Goal: Contribute content

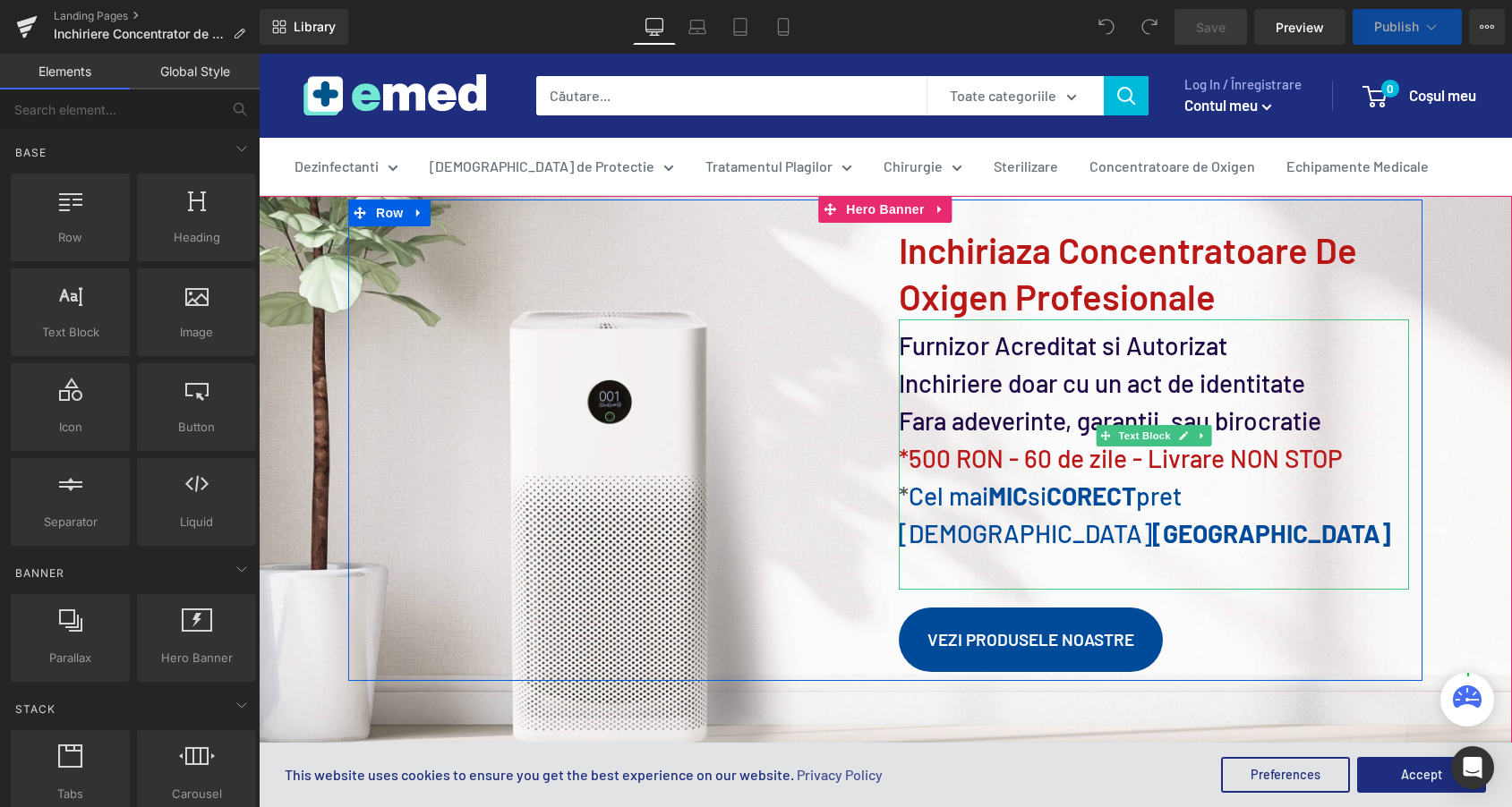
click at [944, 450] on span "*500 RON - 60 de zile - Livrare NON STOP" at bounding box center [1120, 457] width 444 height 30
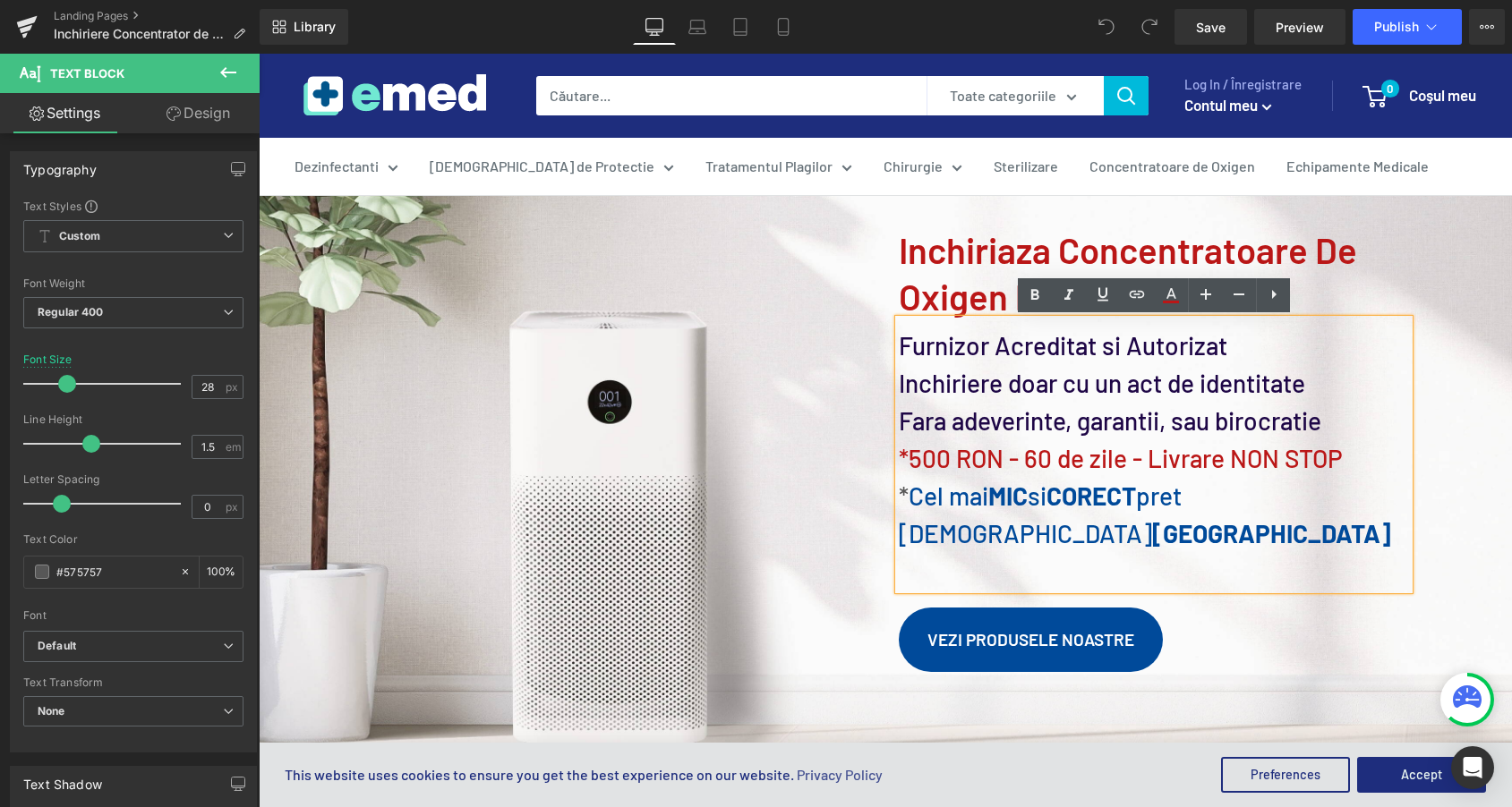
click at [949, 451] on span "*500 RON - 60 de zile - Livrare NON STOP" at bounding box center [1120, 457] width 444 height 30
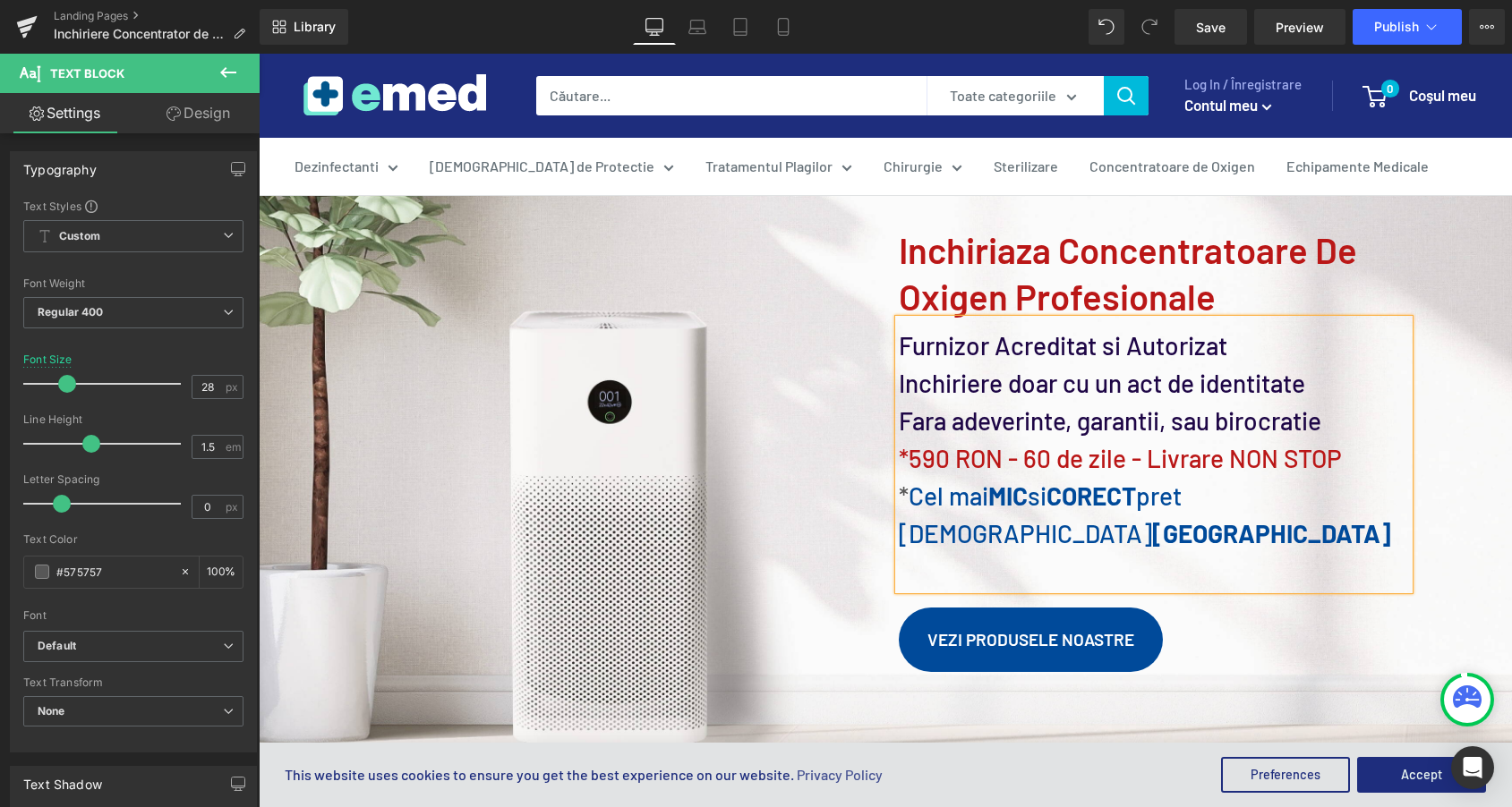
click at [1422, 283] on span "Image Heading Inchiriaza concentratoare de oxigen profesionale Heading Furnizor…" at bounding box center [884, 441] width 1252 height 482
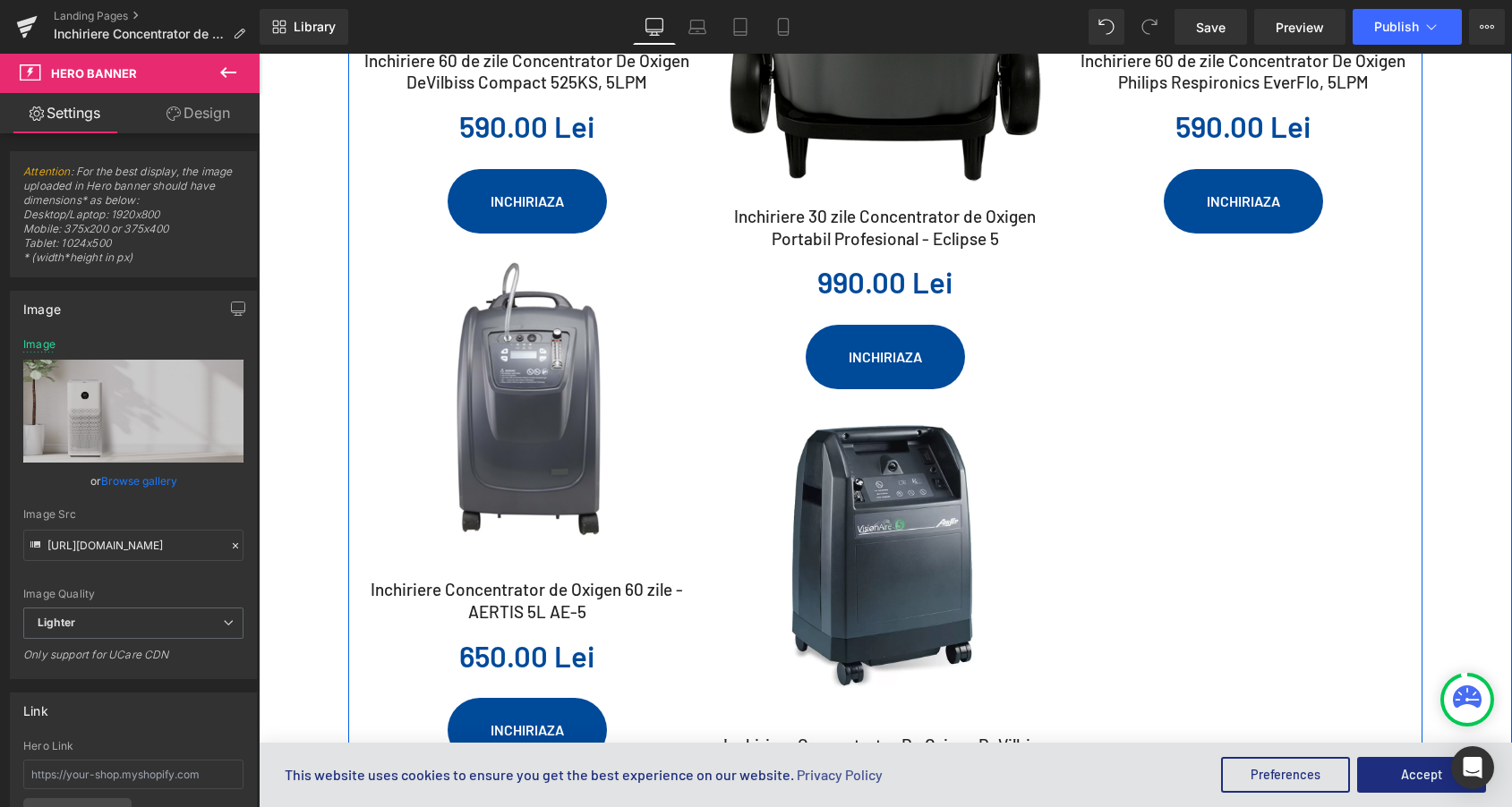
scroll to position [1993, 0]
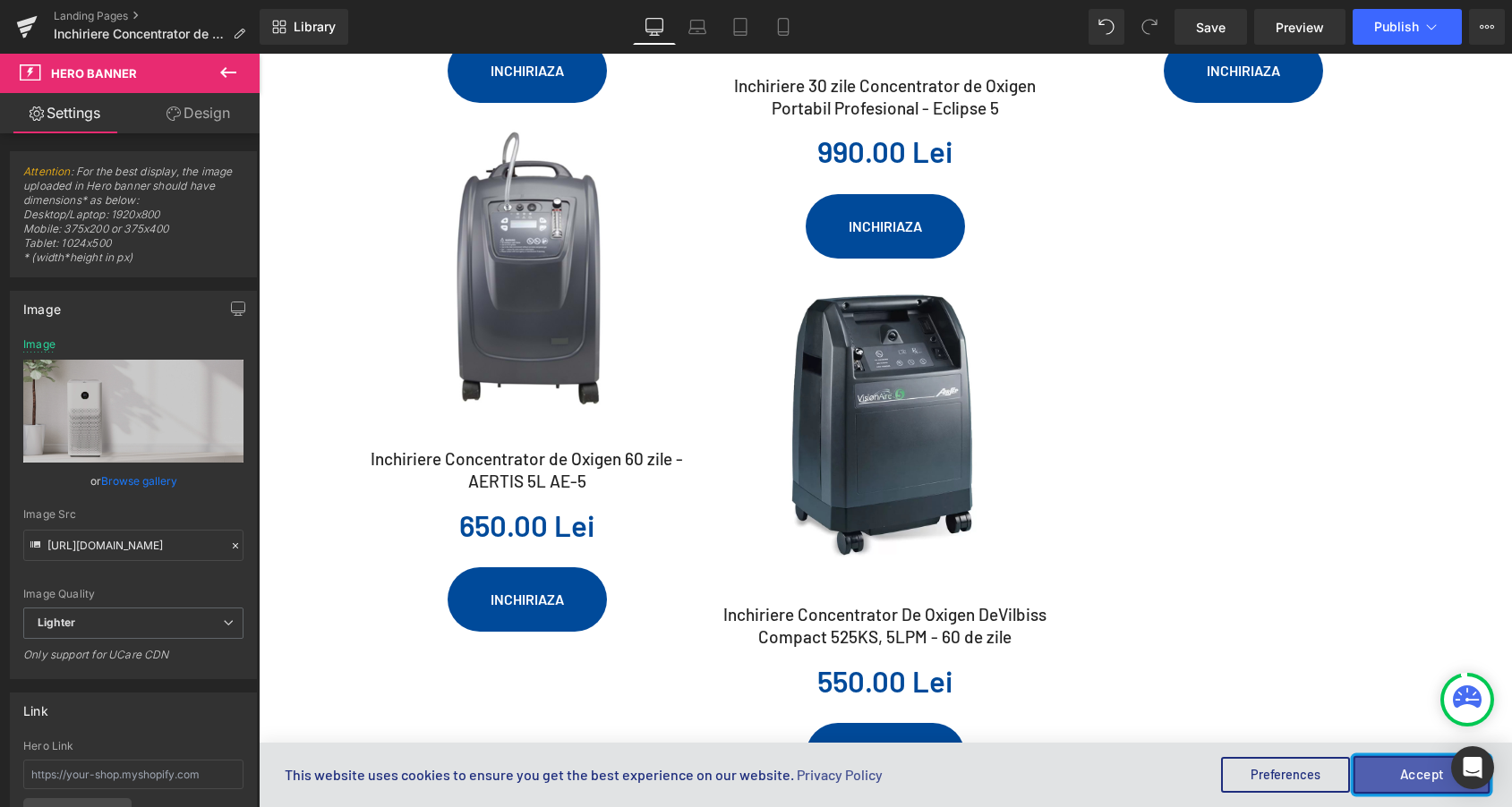
click at [1408, 783] on button "Accept" at bounding box center [1422, 775] width 137 height 37
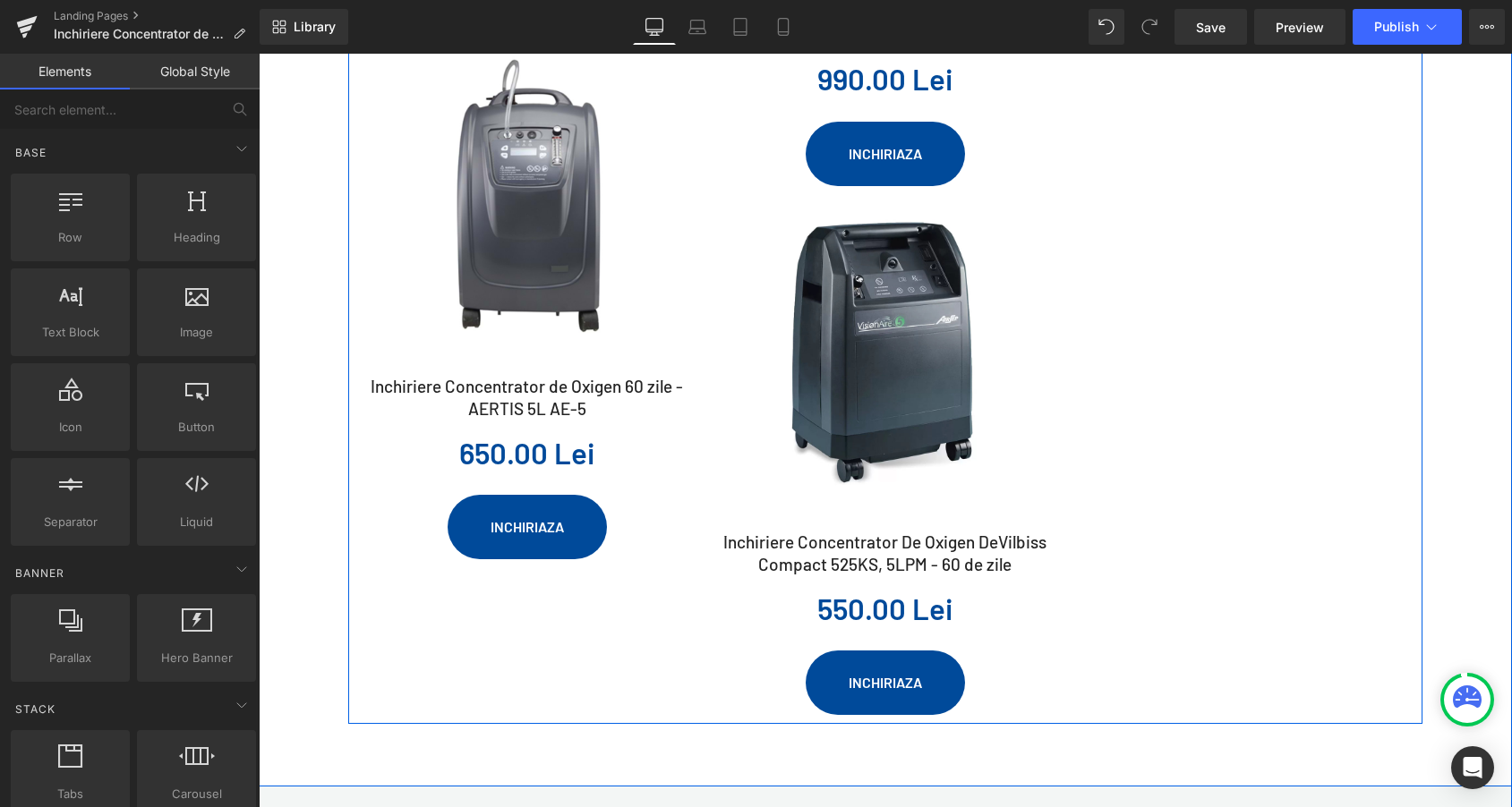
scroll to position [2072, 0]
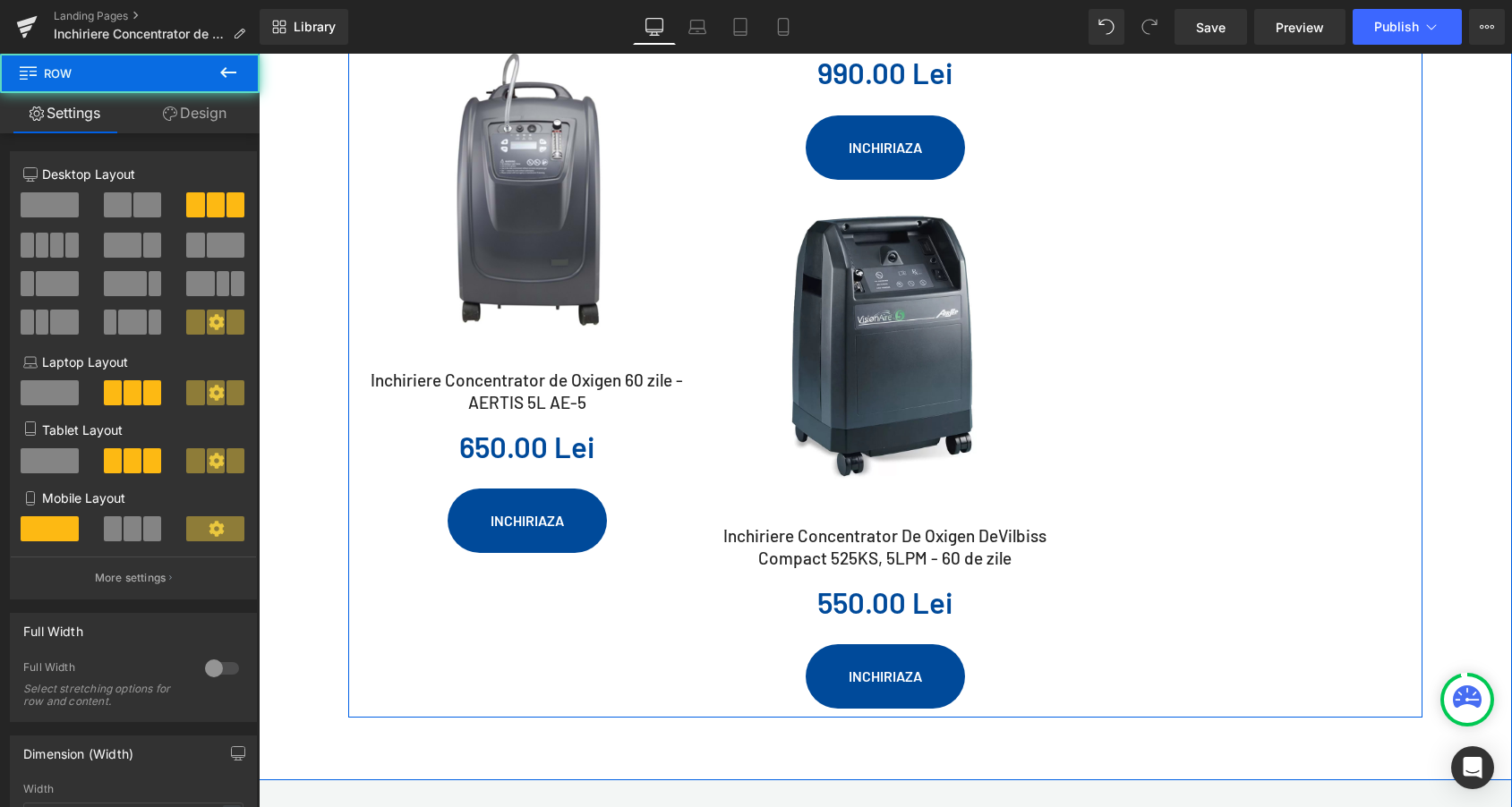
click at [1161, 335] on div "Sale Off (P) Image Inchiriere 60 de zile Concentrator De Oxigen DeVilbiss Compa…" at bounding box center [884, 90] width 1074 height 1258
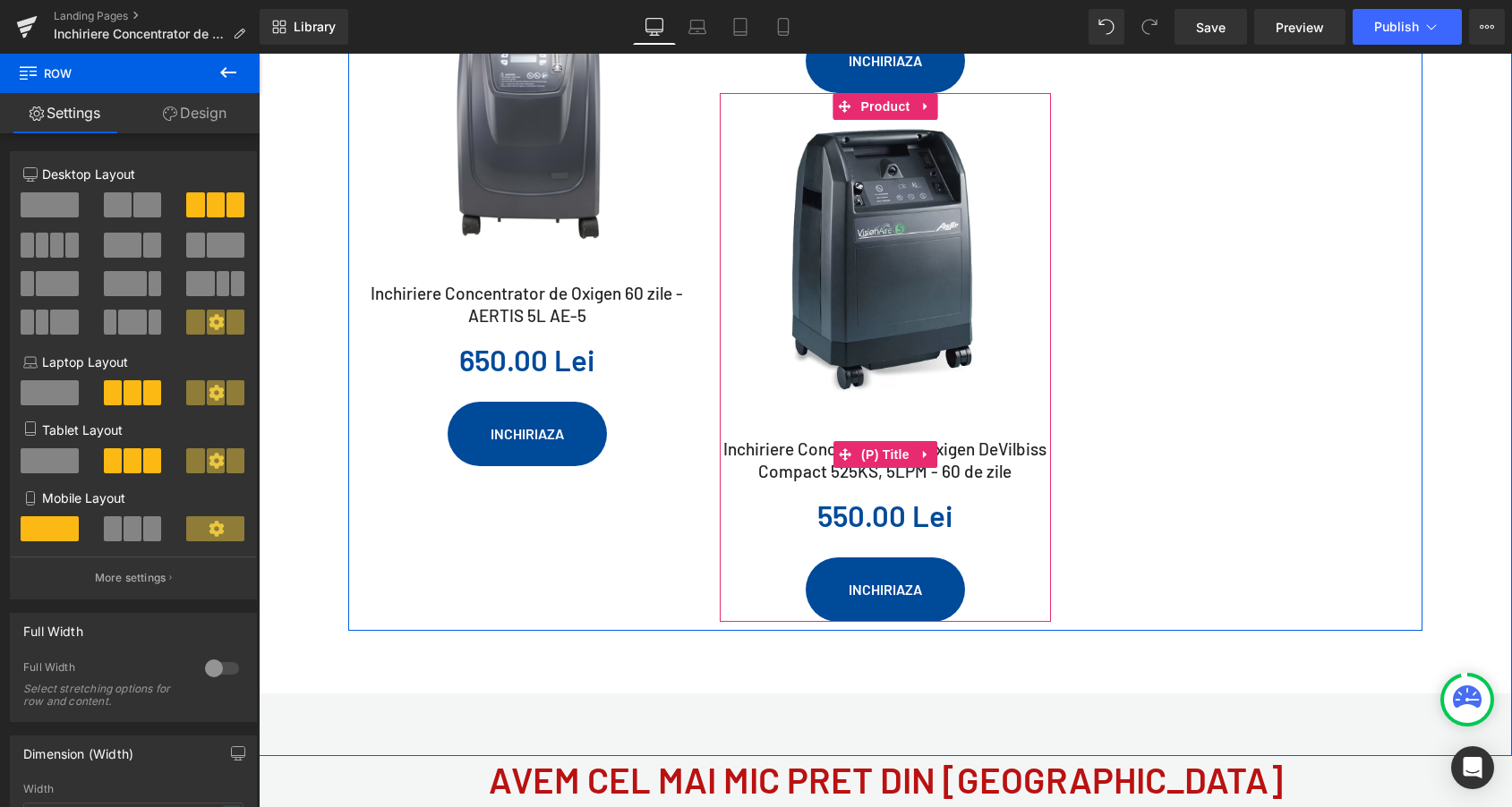
scroll to position [2076, 0]
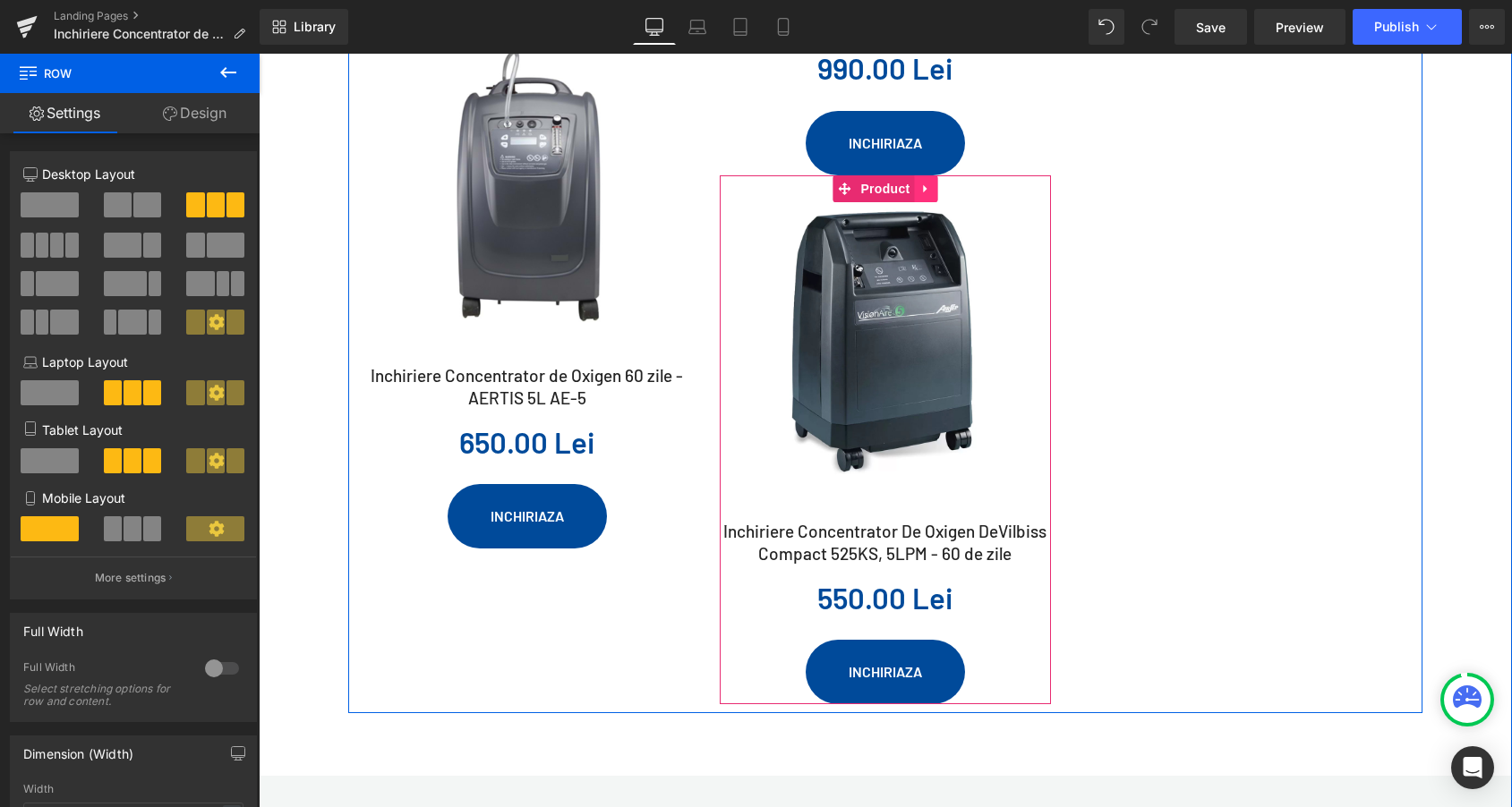
click at [930, 182] on icon at bounding box center [925, 189] width 13 height 14
click at [909, 182] on icon at bounding box center [914, 188] width 13 height 13
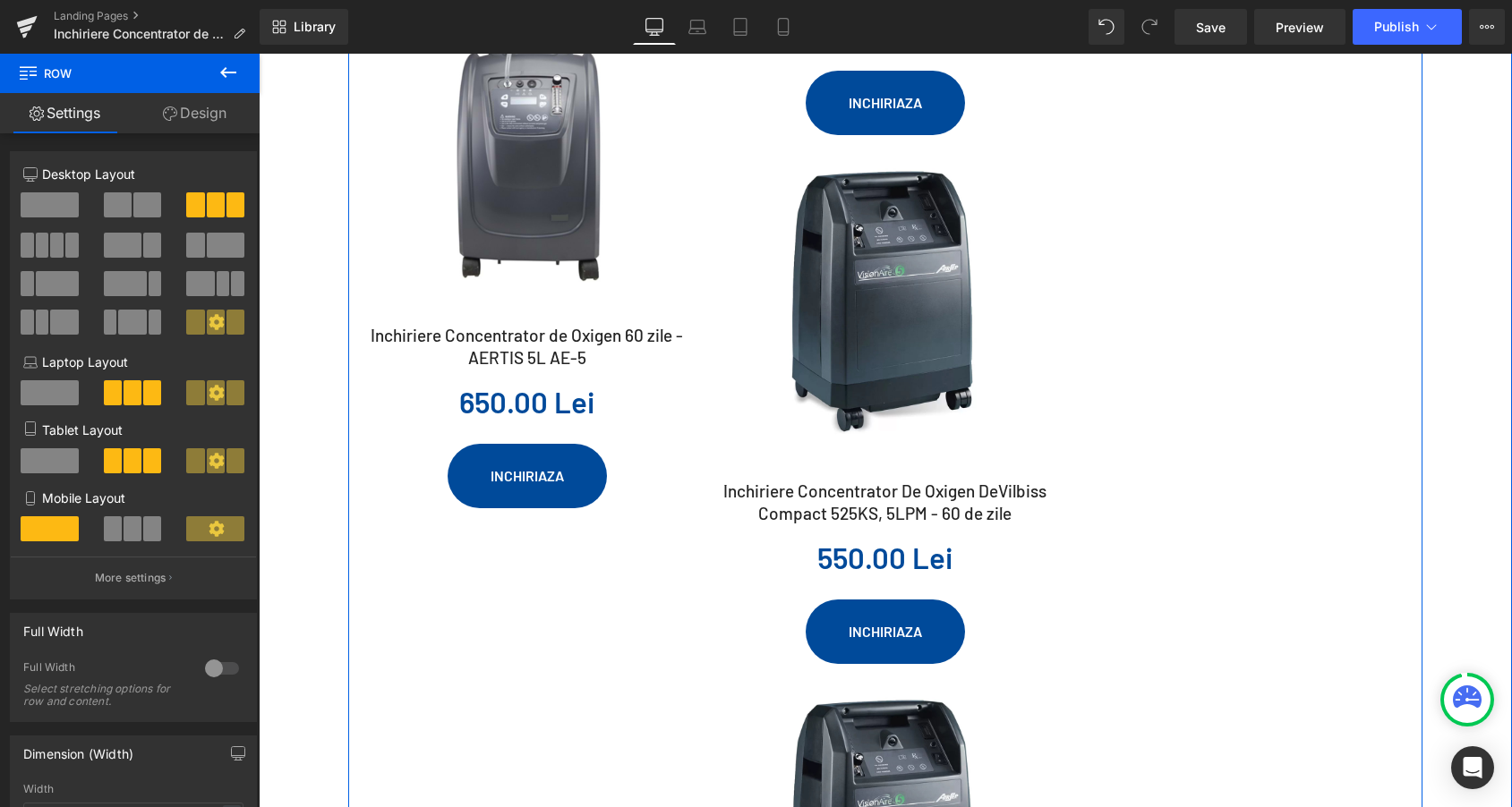
scroll to position [2133, 0]
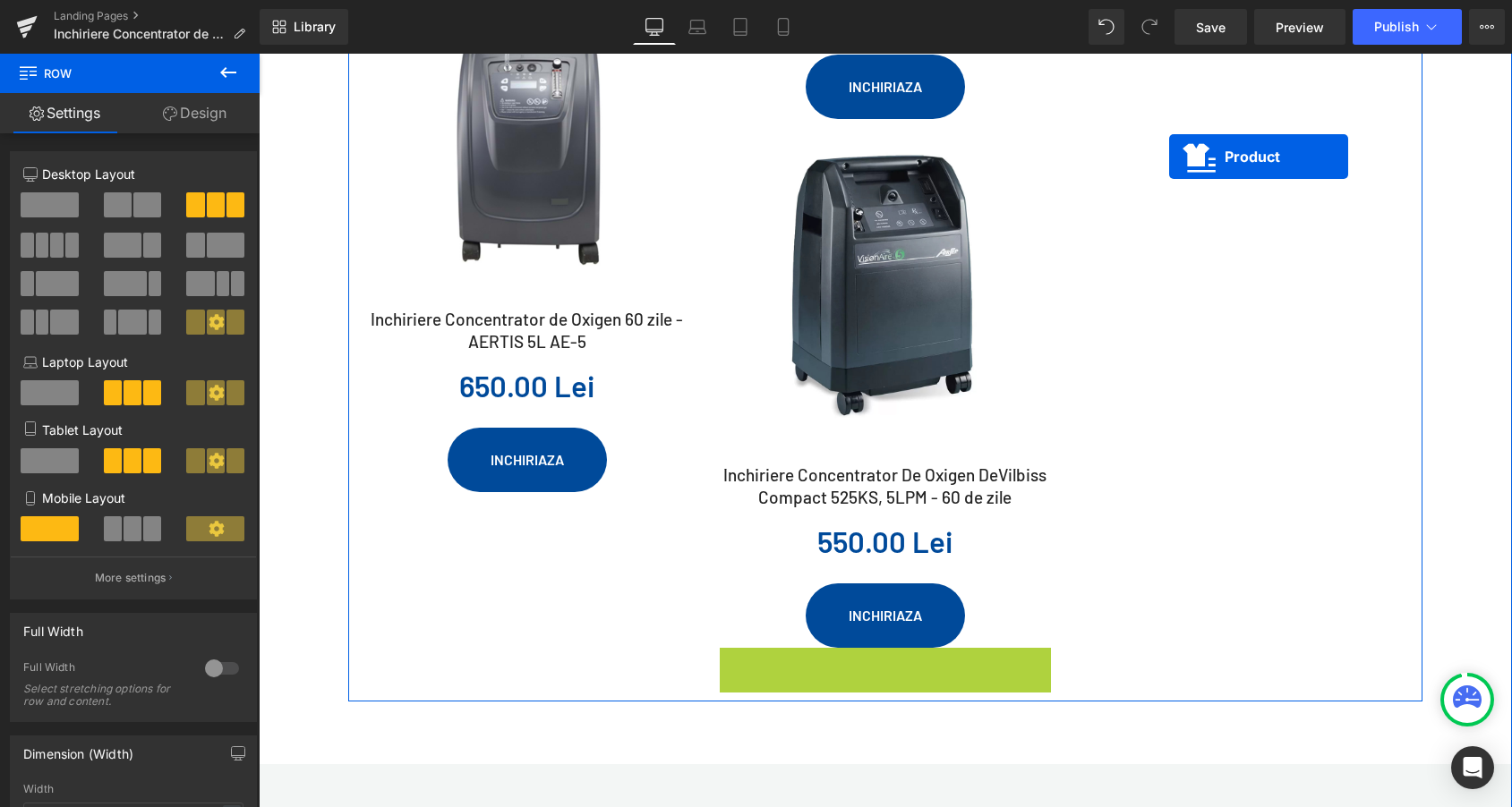
drag, startPoint x: 850, startPoint y: 644, endPoint x: 1169, endPoint y: 157, distance: 582.2
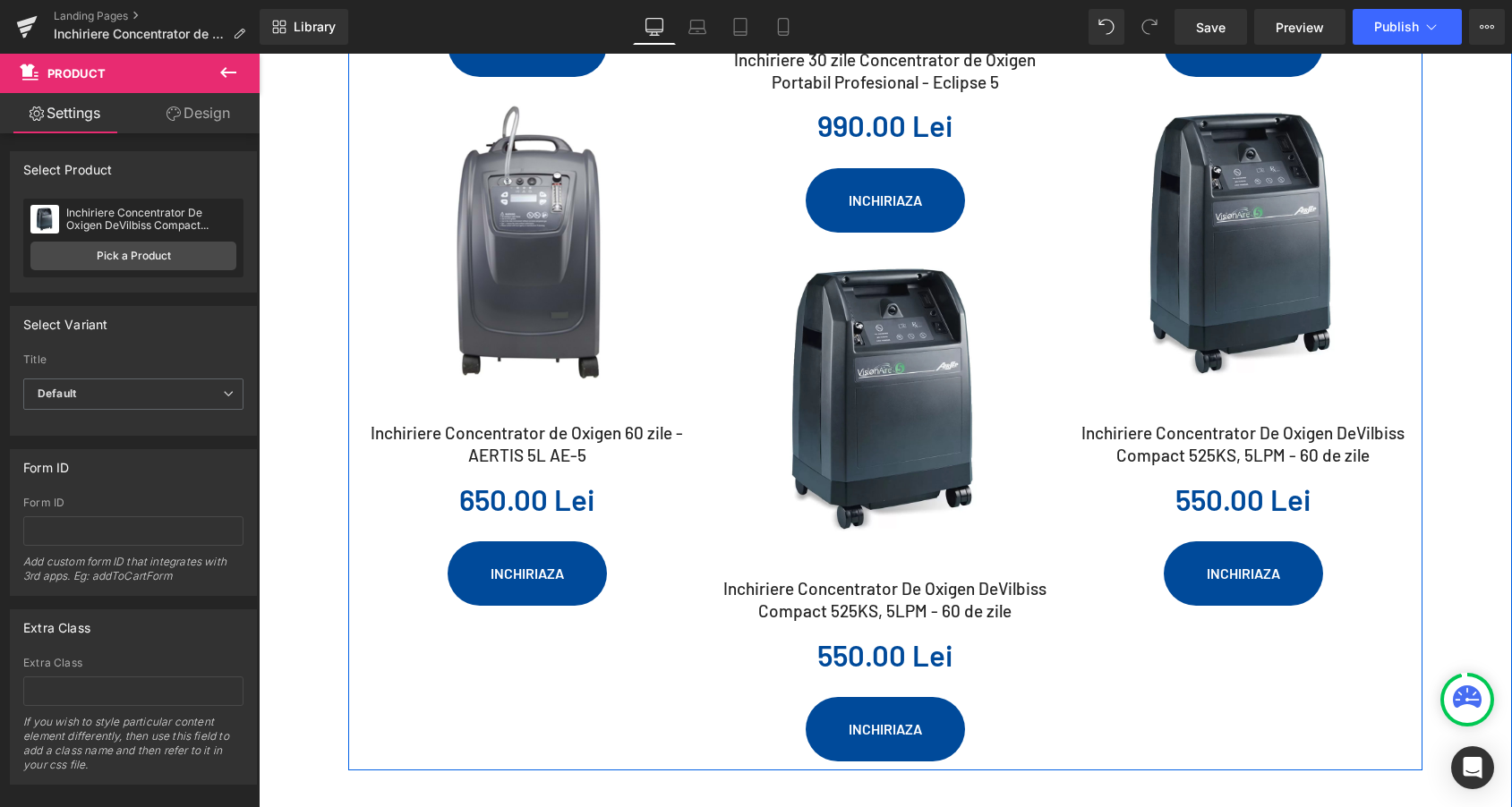
scroll to position [2040, 0]
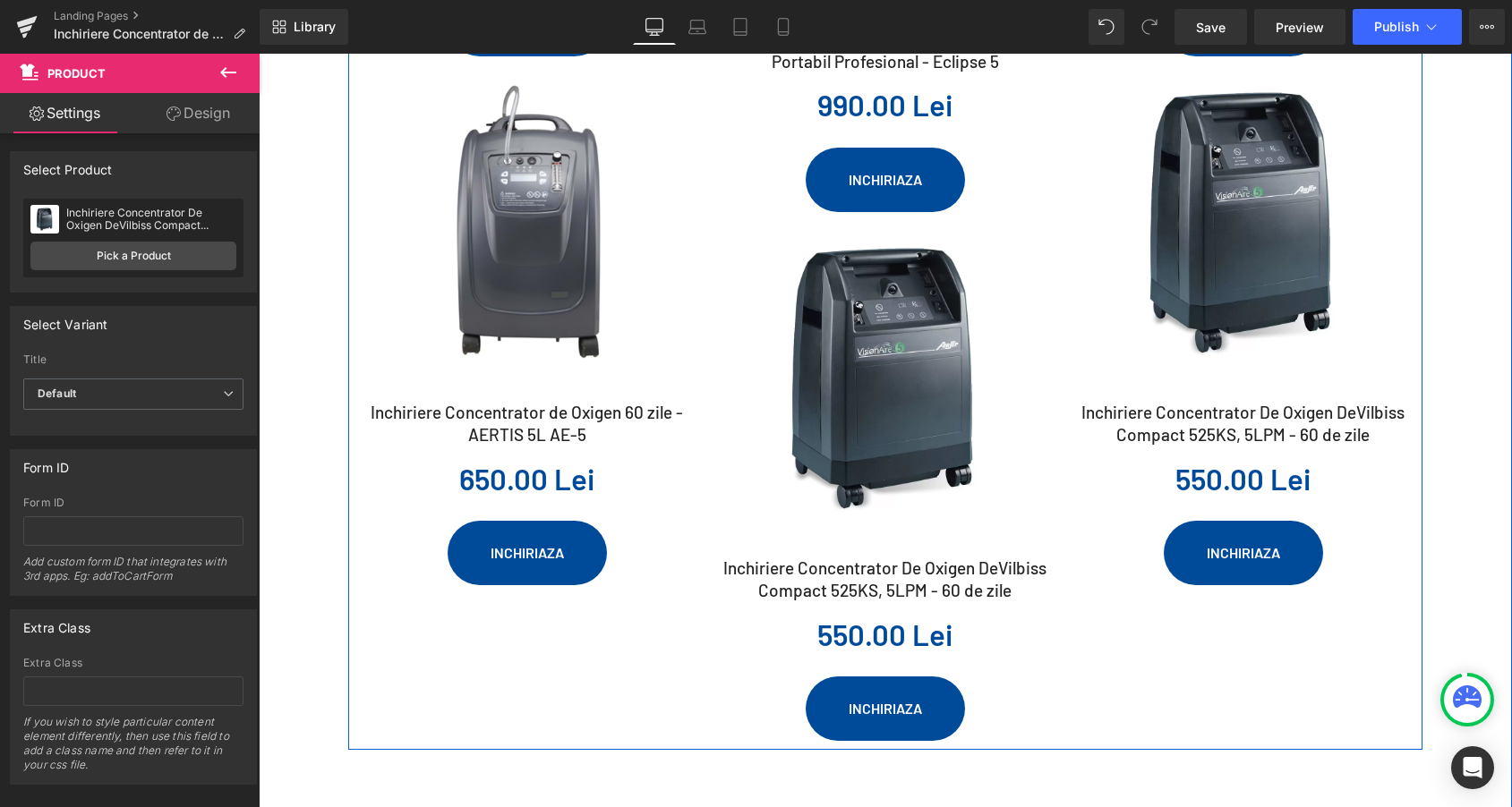
click at [1280, 259] on img at bounding box center [1243, 222] width 331 height 331
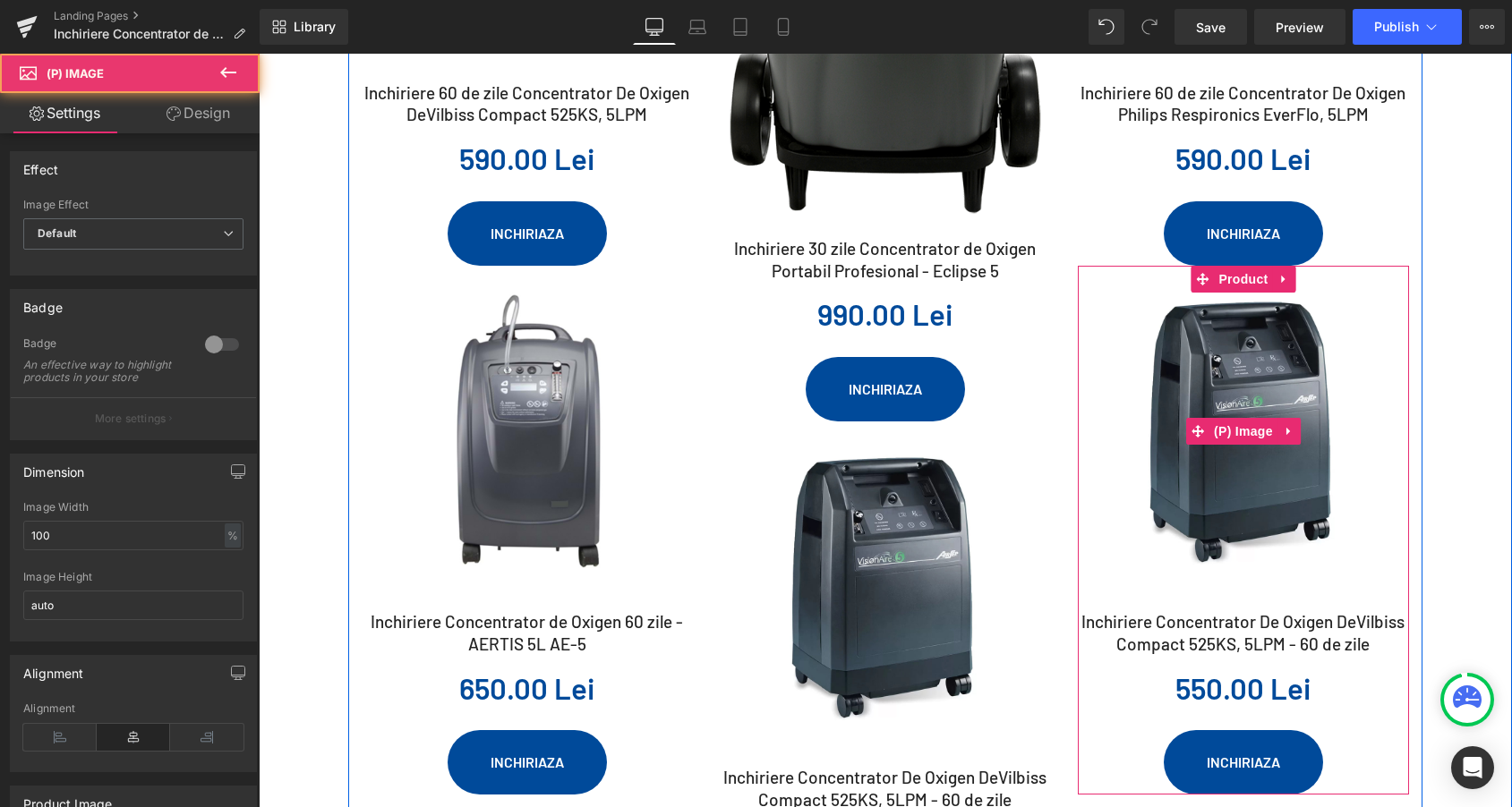
scroll to position [1829, 0]
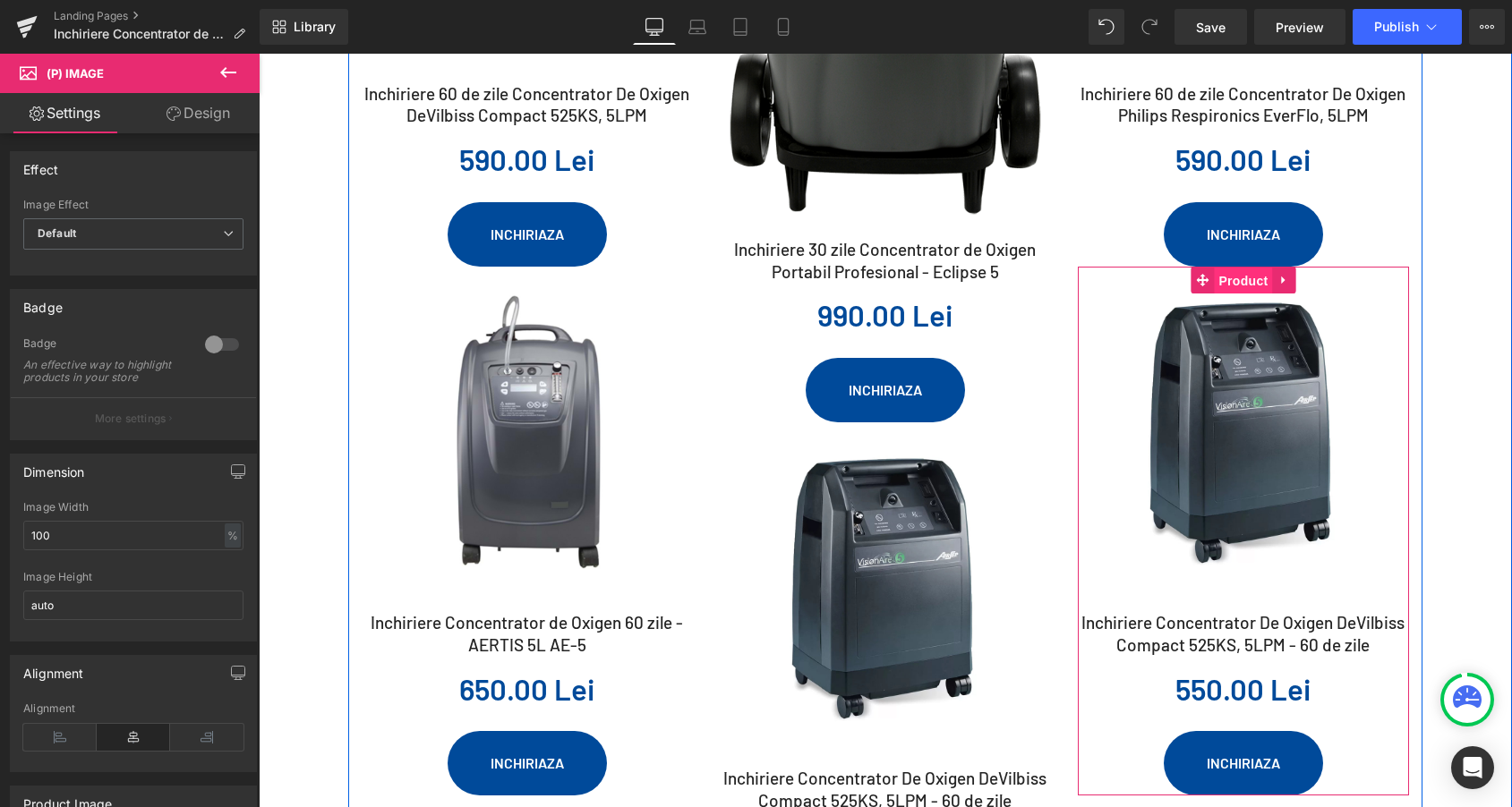
click at [1242, 267] on span "Product" at bounding box center [1242, 280] width 58 height 26
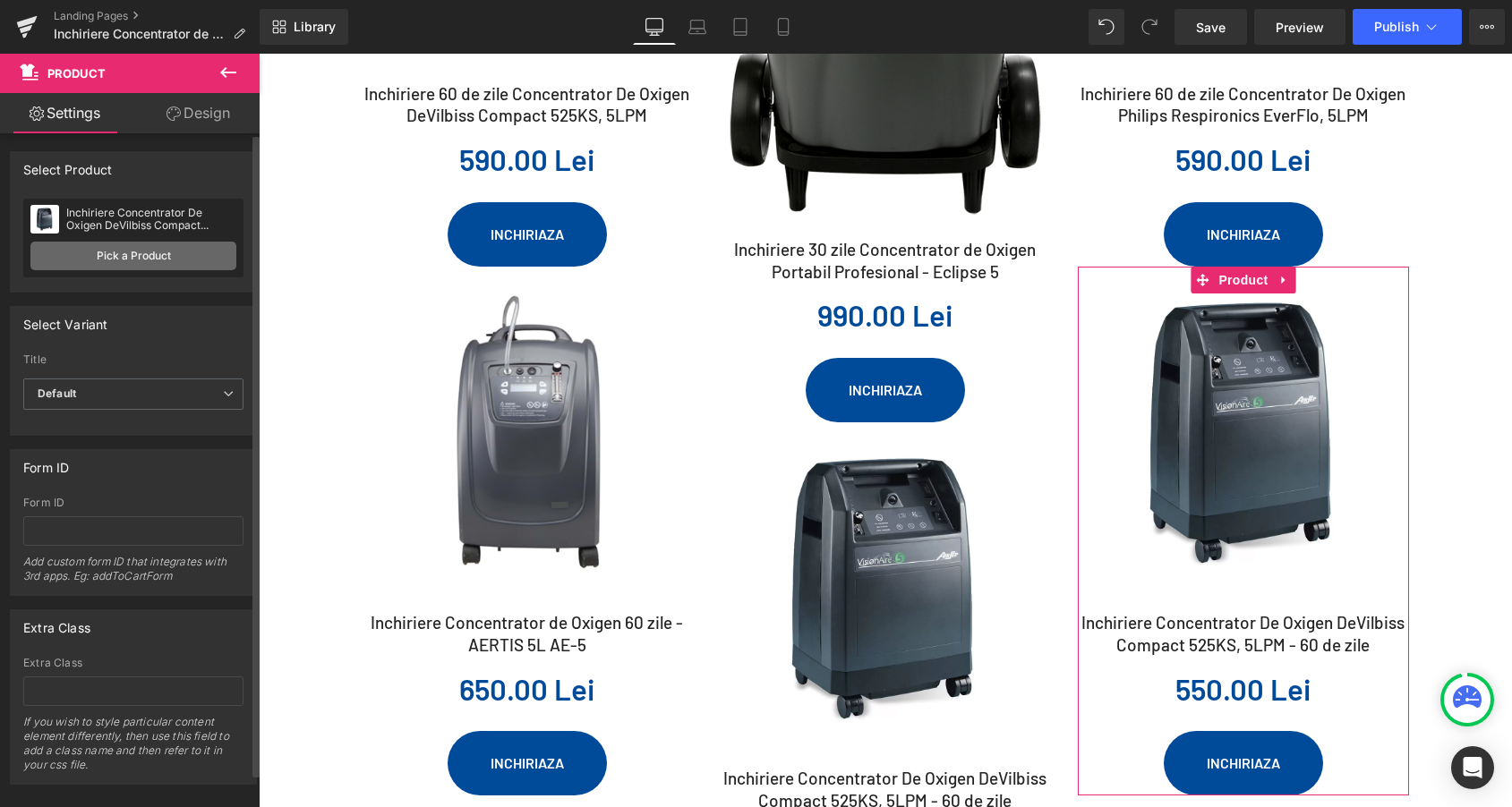
click at [131, 261] on link "Pick a Product" at bounding box center [133, 256] width 206 height 28
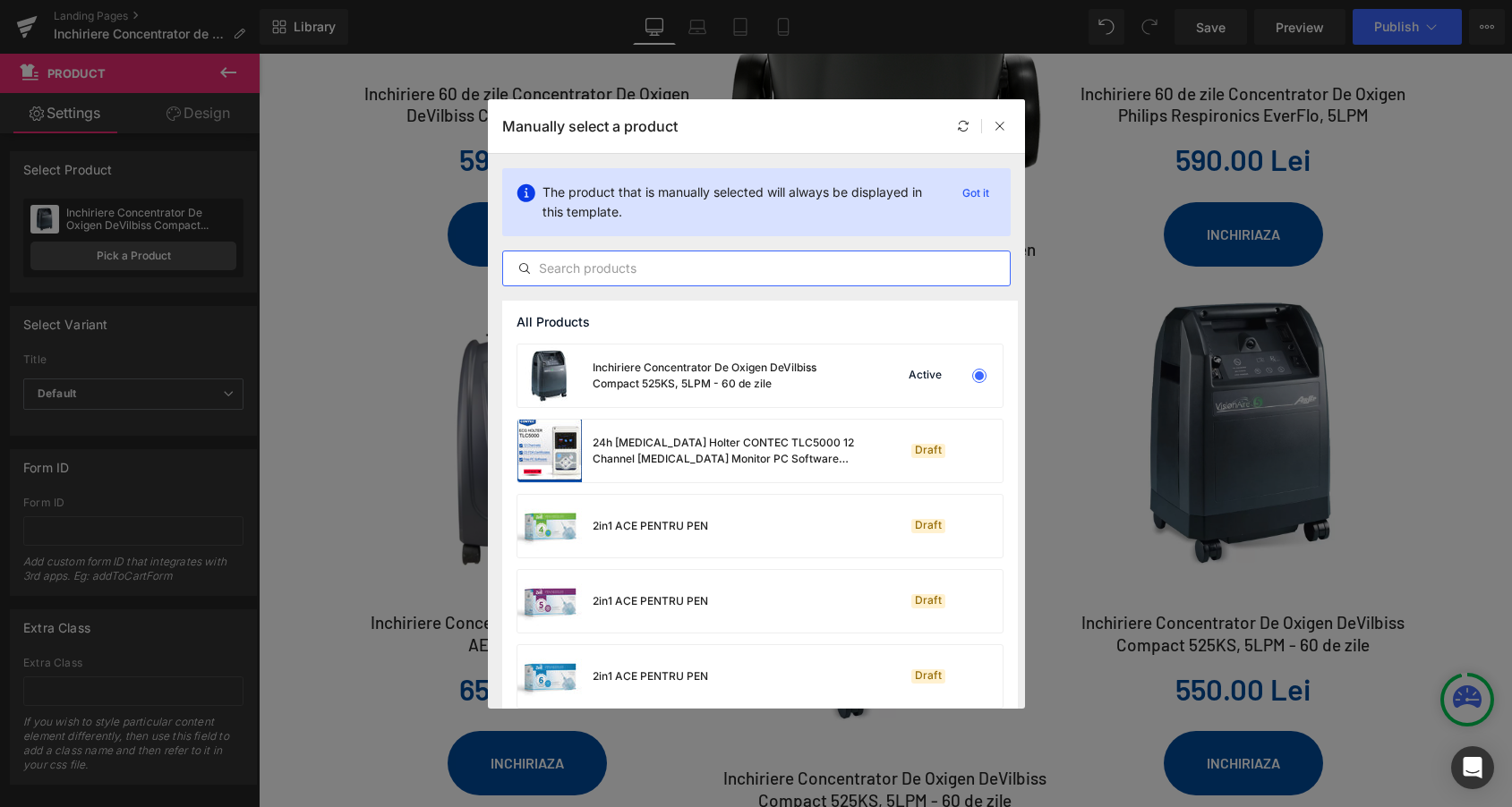
click at [631, 268] on input "text" at bounding box center [756, 268] width 506 height 22
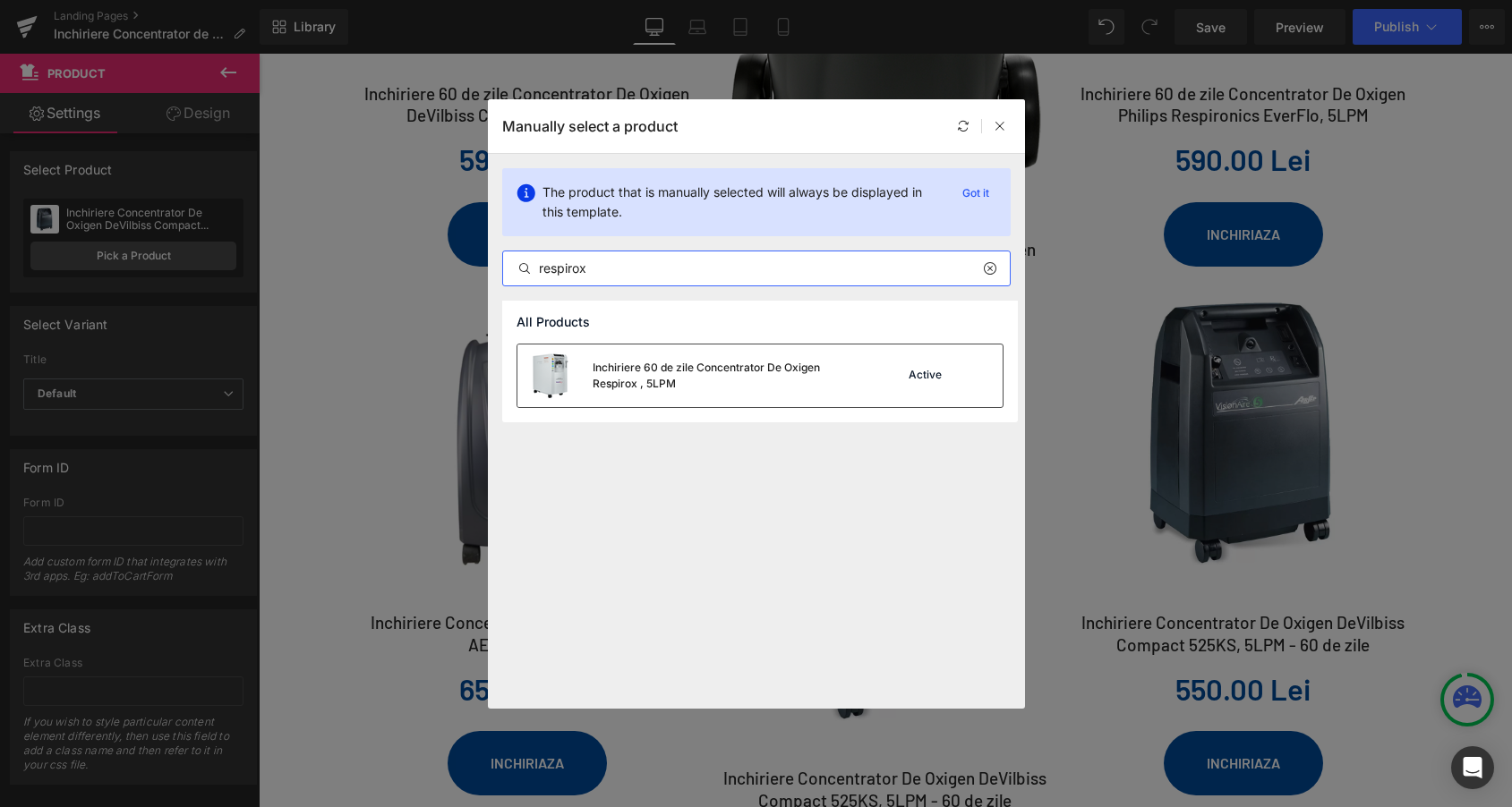
type input "respirox"
click at [697, 375] on div "Inchiriere 60 de zile Concentrator De Oxigen Respirox , 5LPM" at bounding box center [727, 375] width 268 height 32
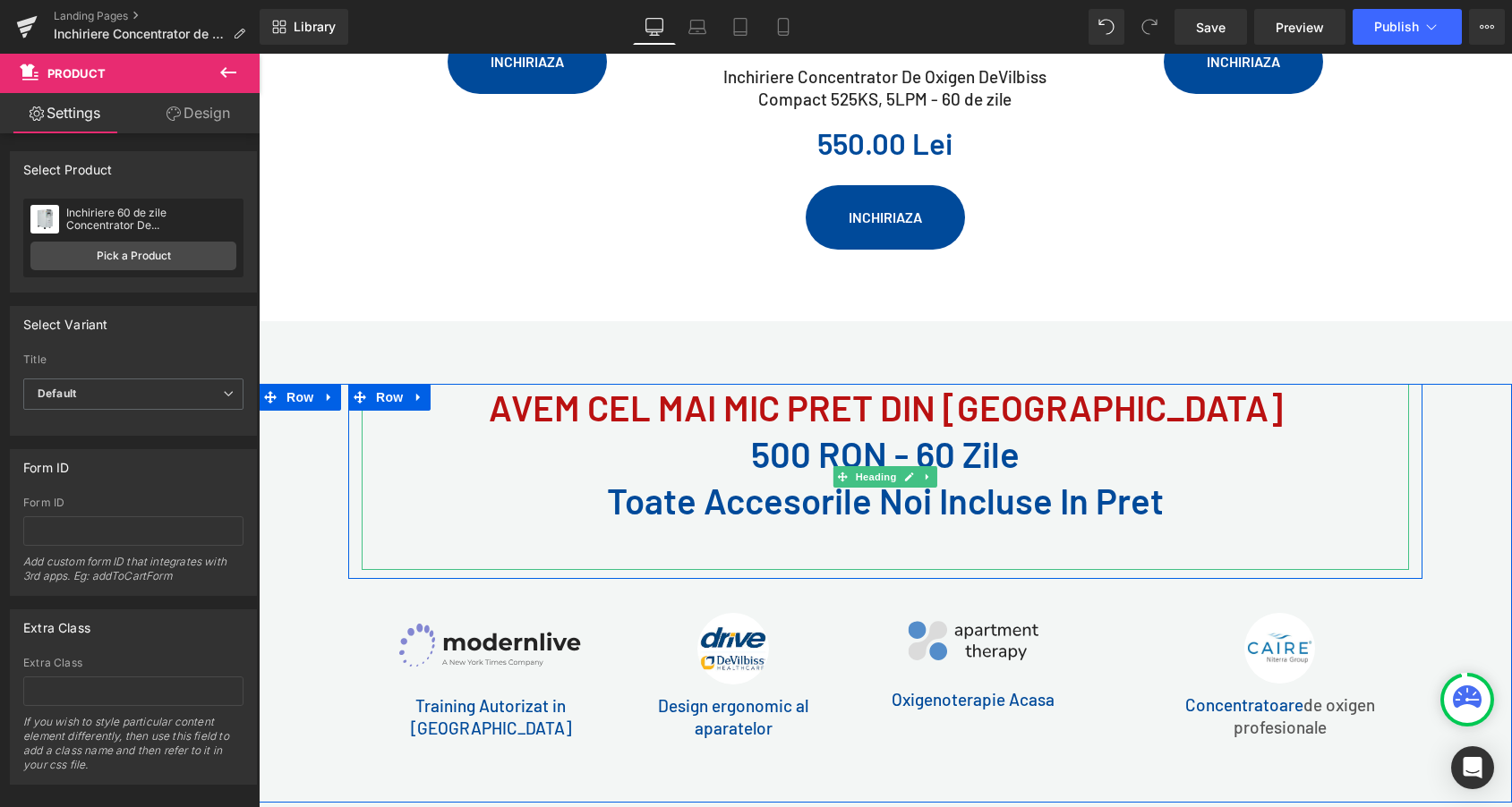
scroll to position [2541, 0]
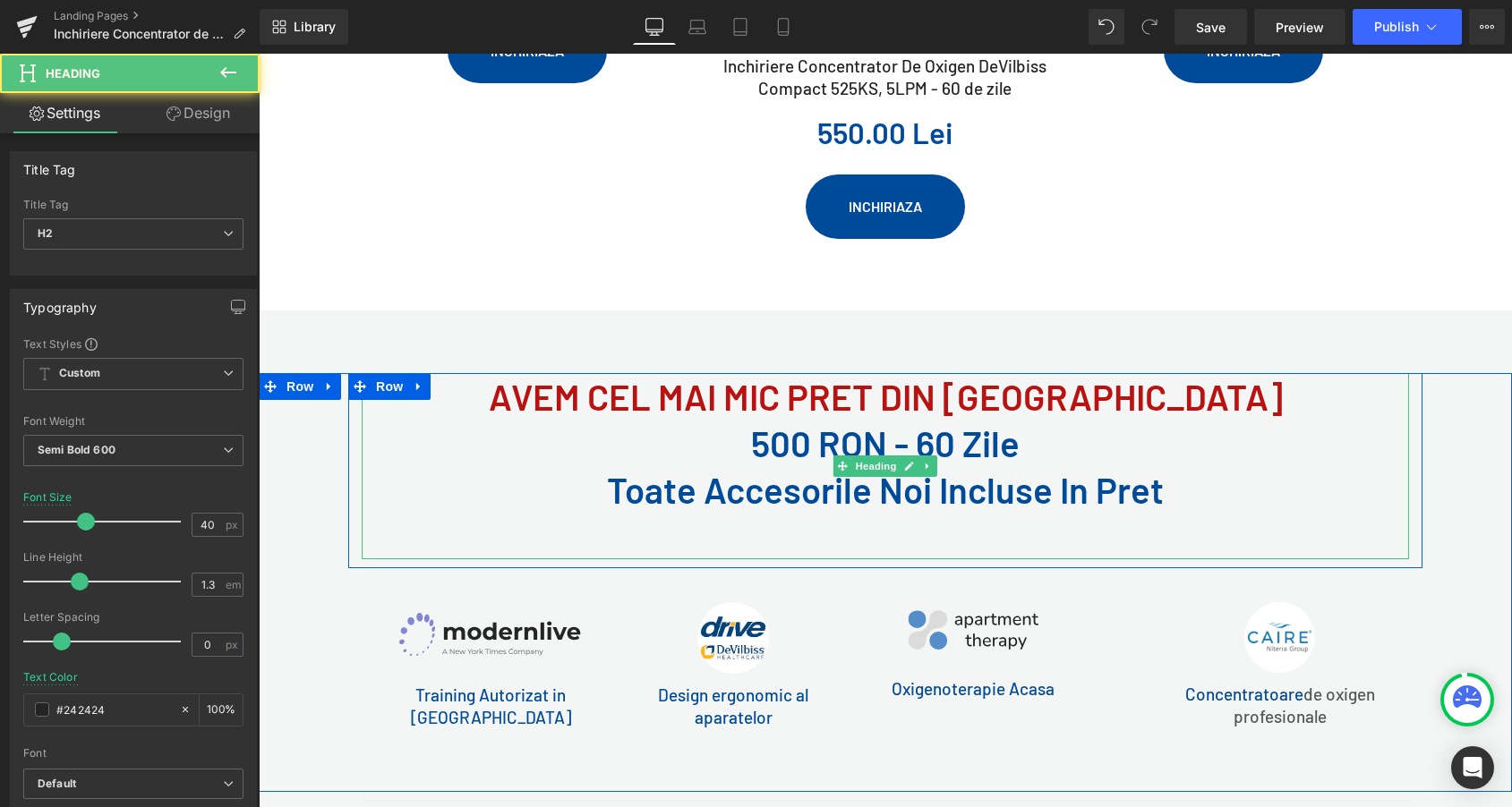
click at [648, 375] on span "AVEM CEL MAI MIC PRET DIN [GEOGRAPHIC_DATA]" at bounding box center [885, 397] width 794 height 43
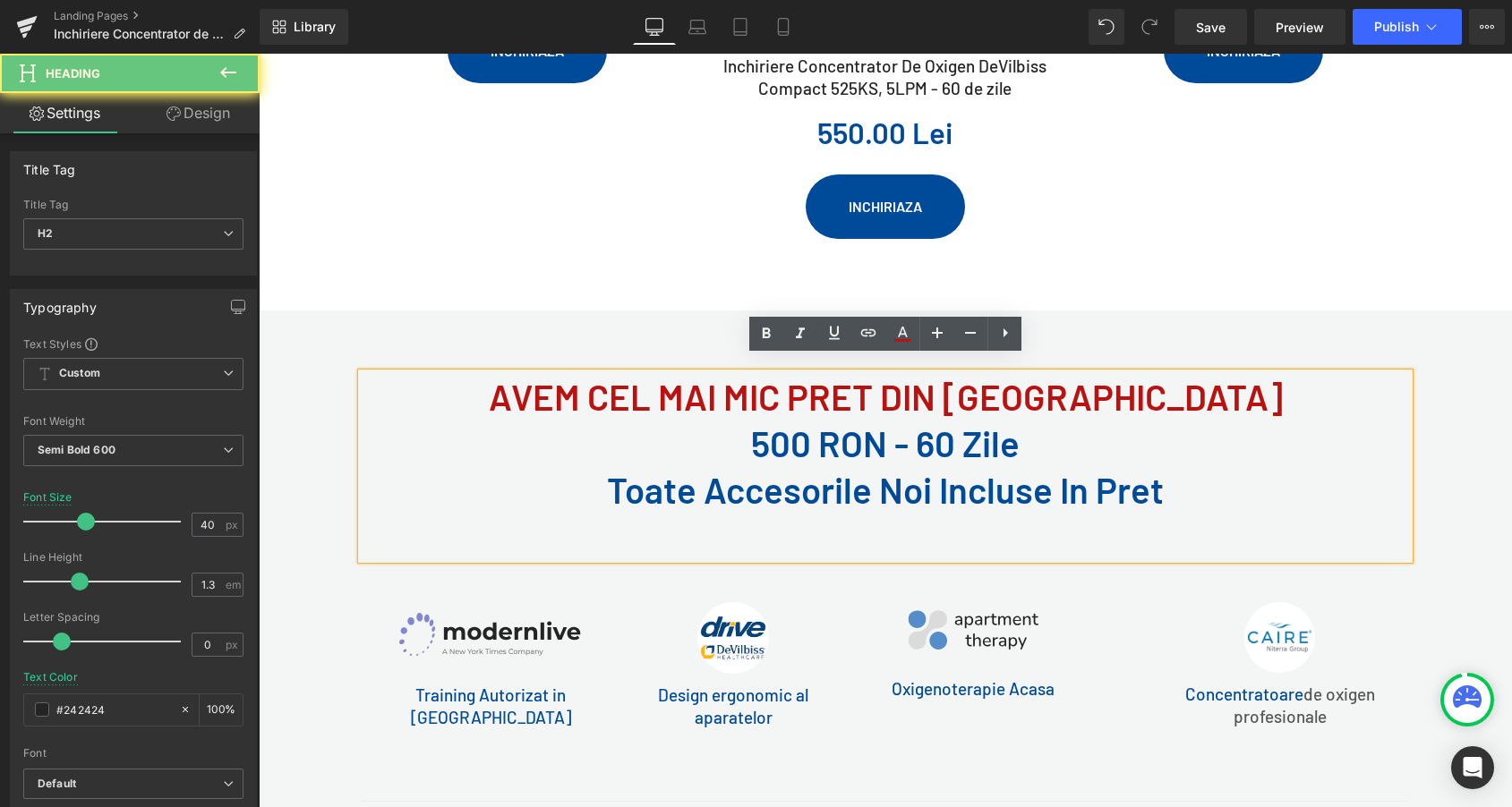
click at [639, 375] on span "AVEM CEL MAI MIC PRET DIN [GEOGRAPHIC_DATA]" at bounding box center [885, 397] width 794 height 43
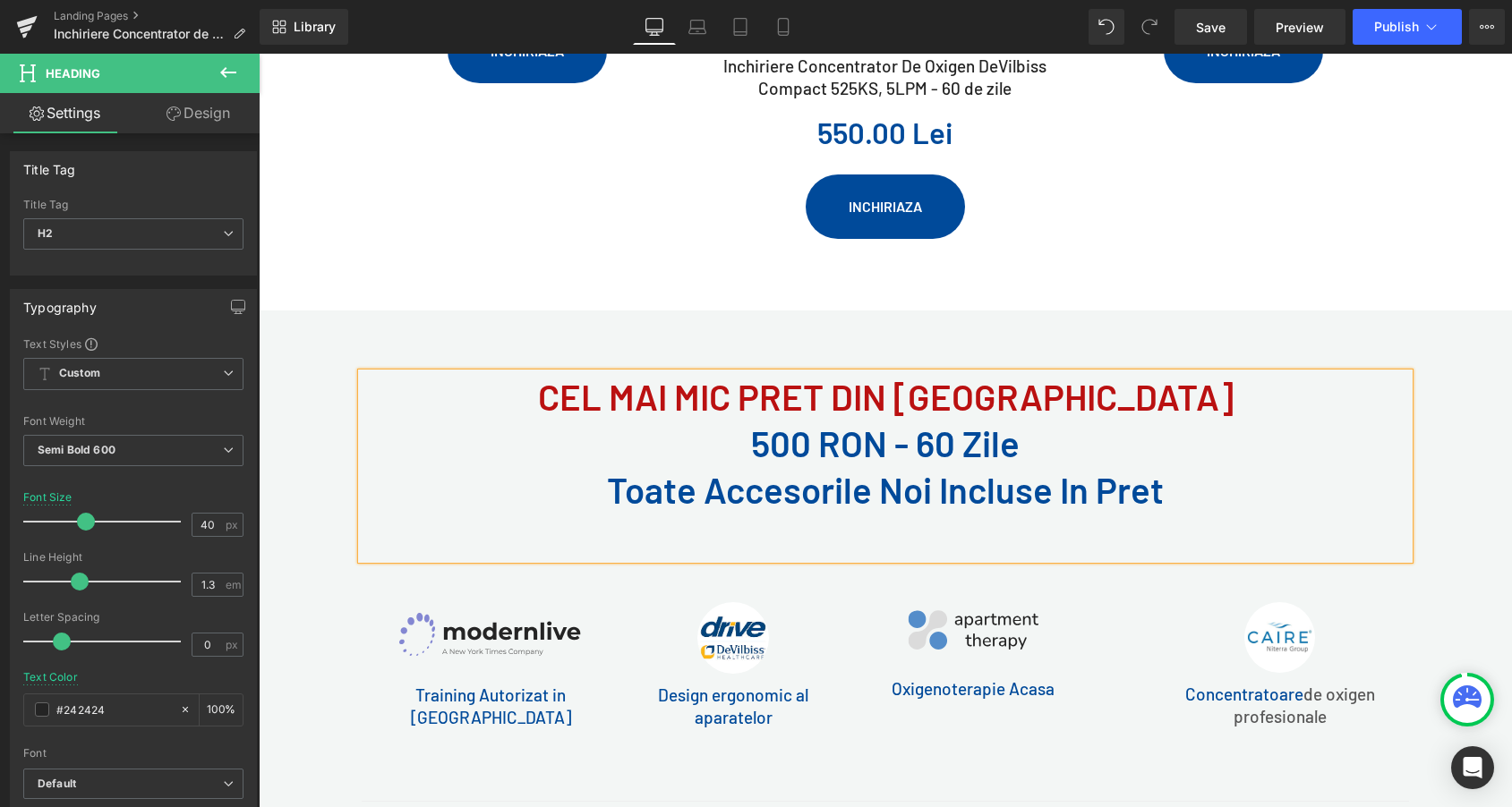
click at [805, 431] on span "500 RON - 60 zile Toate accesorile Noi Incluse in Pret" at bounding box center [885, 465] width 556 height 89
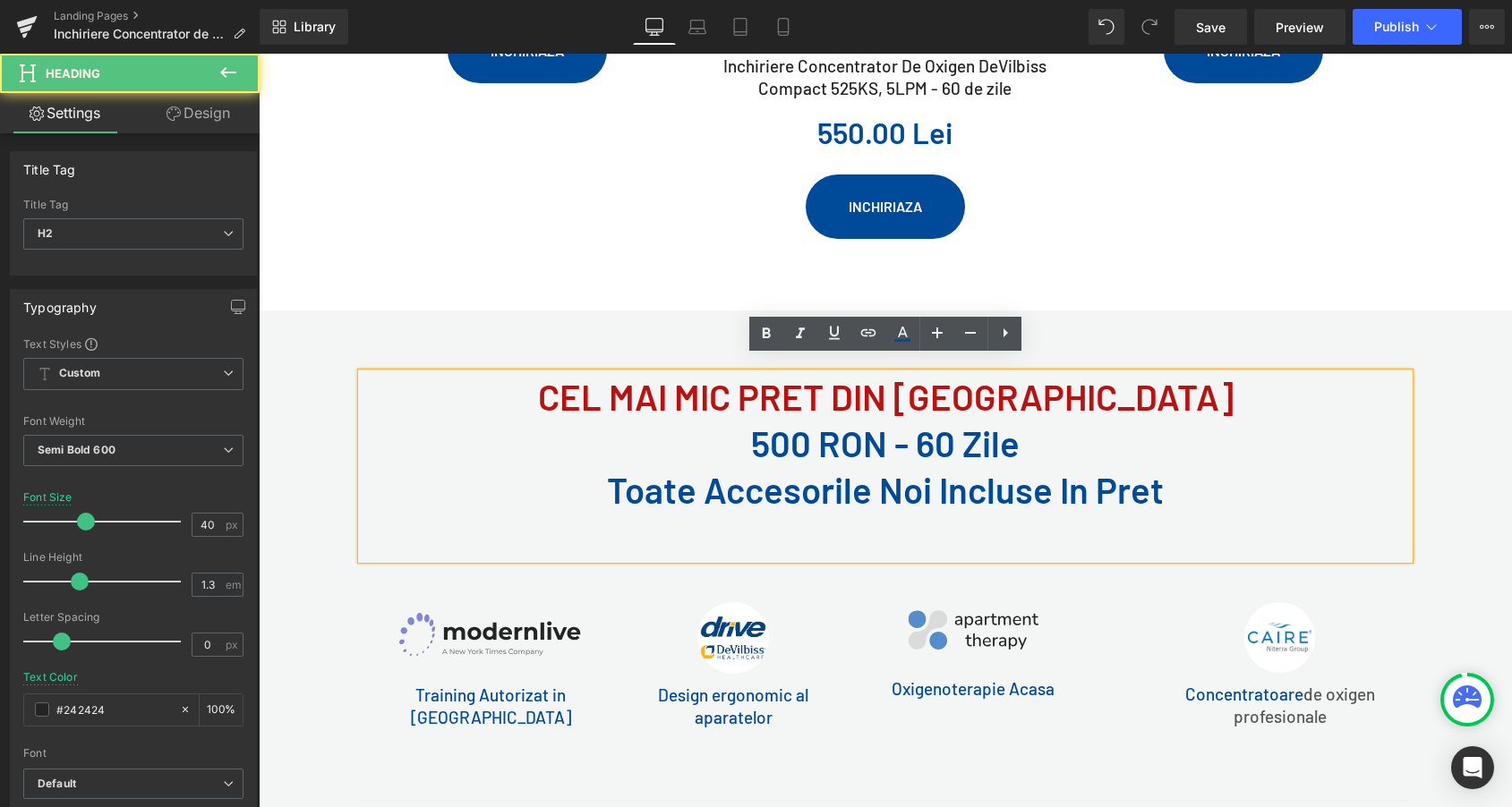
click at [795, 428] on span "500 RON - 60 zile Toate accesorile Noi Incluse in Pret" at bounding box center [885, 465] width 556 height 89
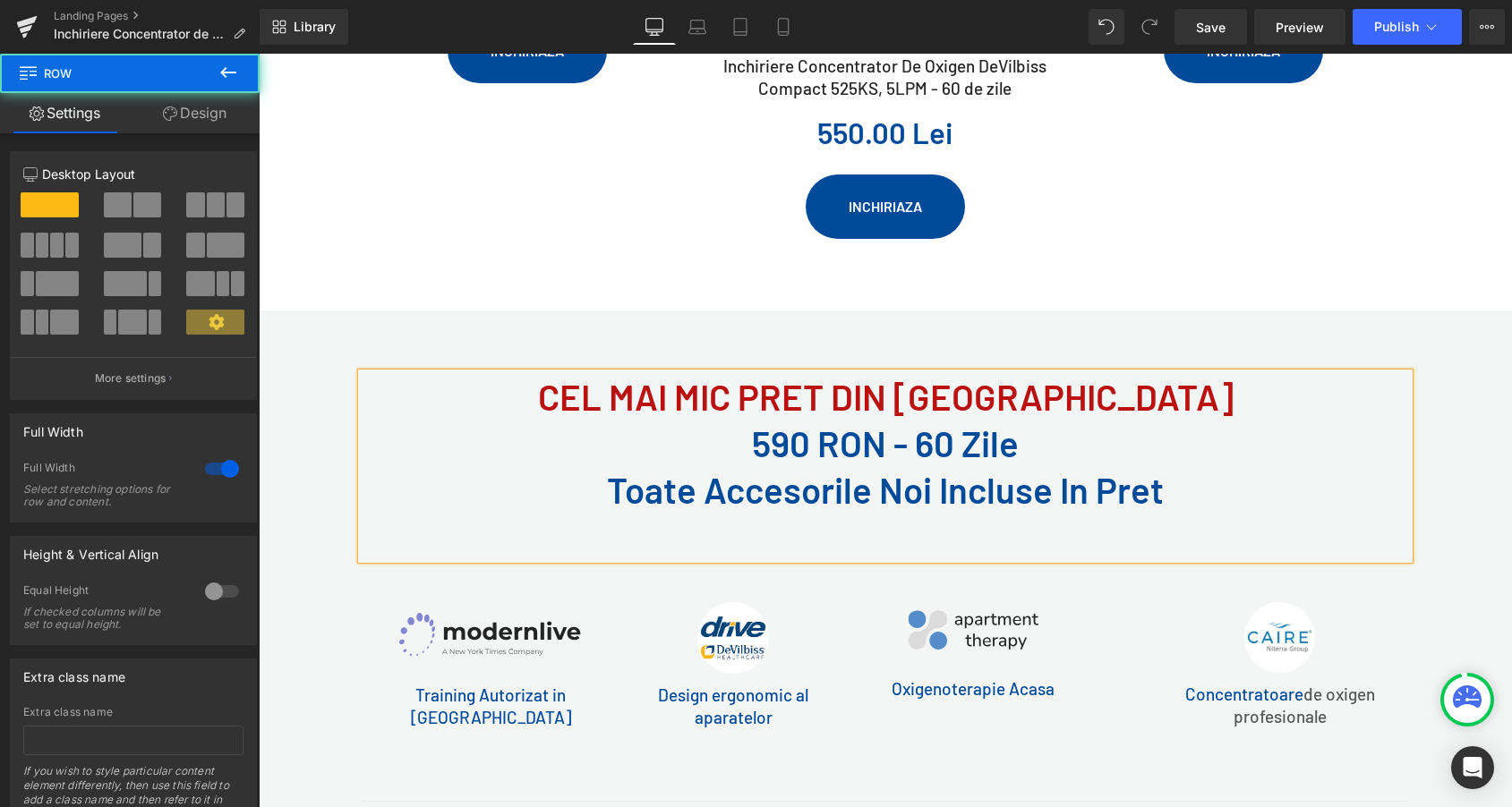
click at [1444, 442] on div "CEL MAI MIC PRET DIN [GEOGRAPHIC_DATA] 590 RON - 60 zile Toate accesorile Noi I…" at bounding box center [884, 555] width 1252 height 364
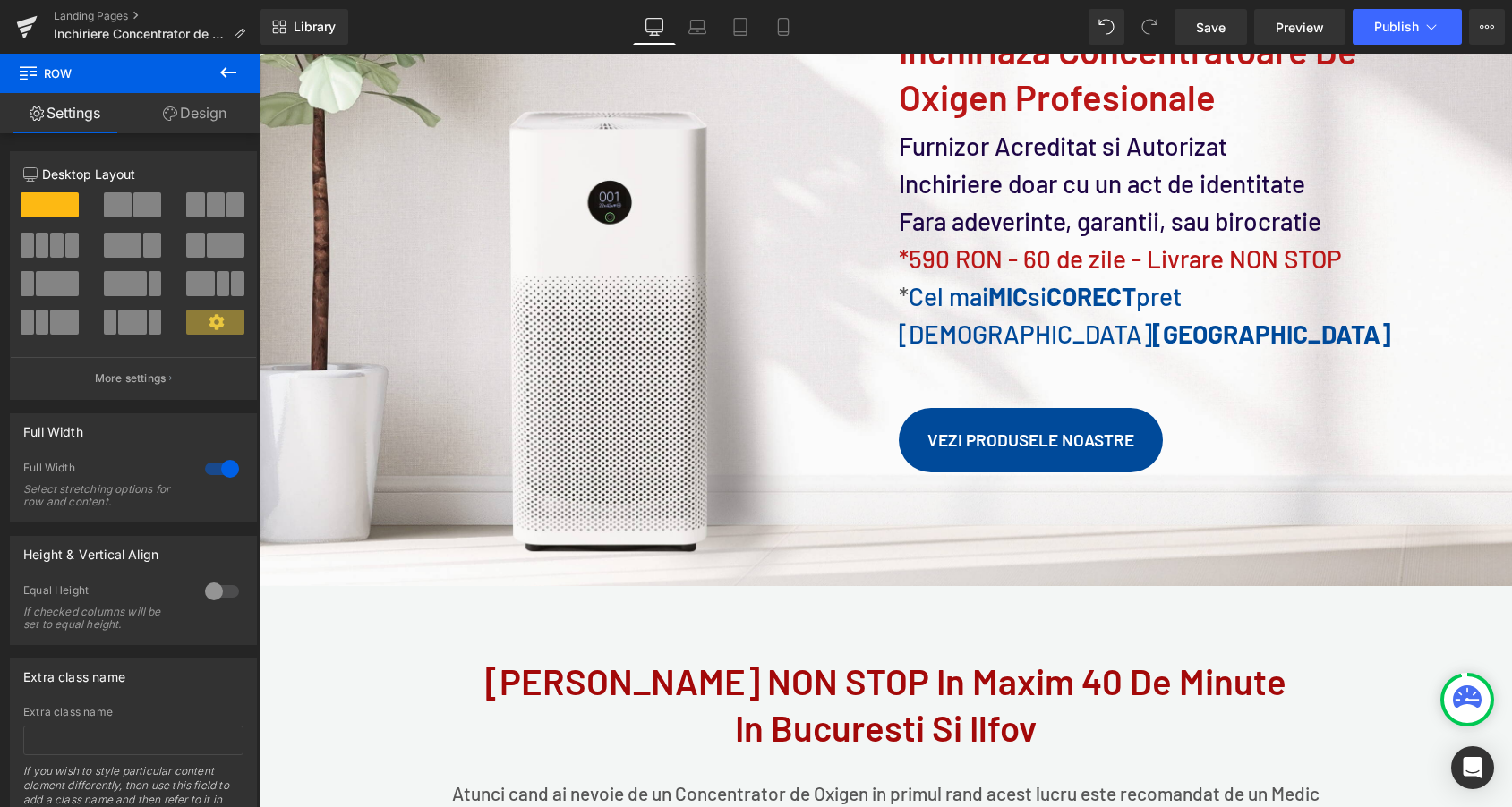
scroll to position [0, 0]
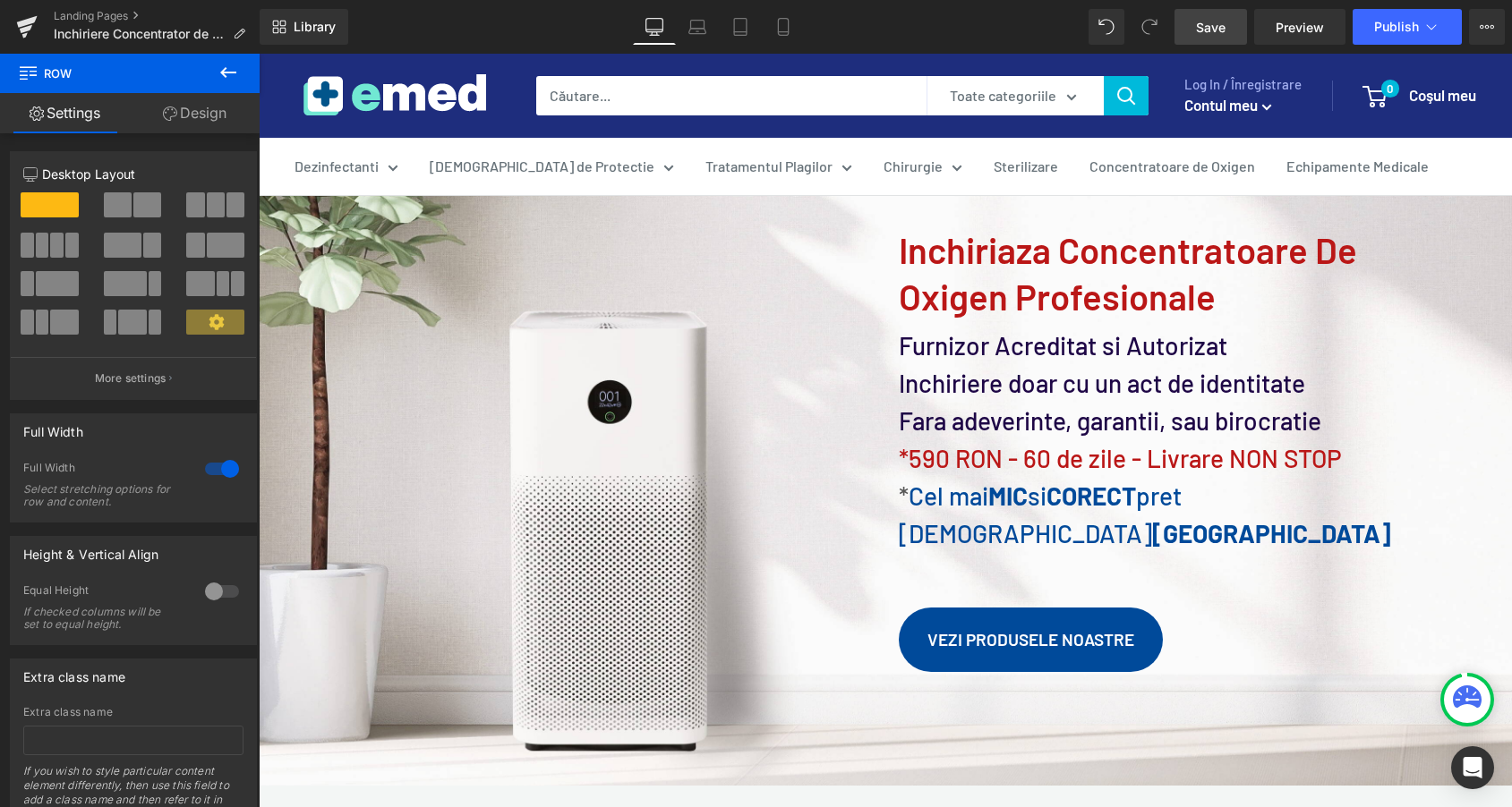
click at [1221, 25] on span "Save" at bounding box center [1210, 26] width 29 height 19
click at [694, 28] on icon at bounding box center [696, 30] width 17 height 5
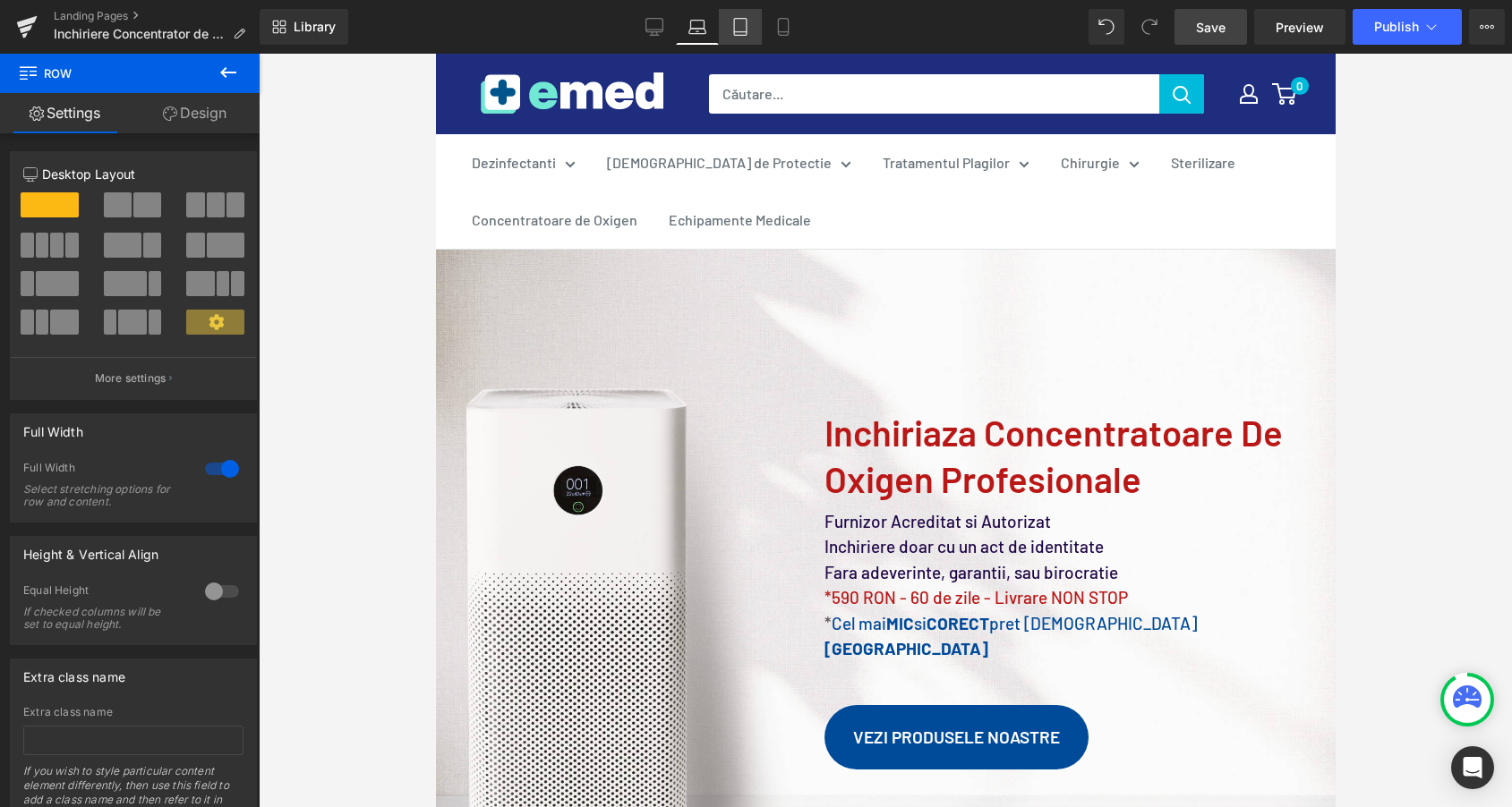
click at [739, 32] on icon at bounding box center [740, 26] width 18 height 18
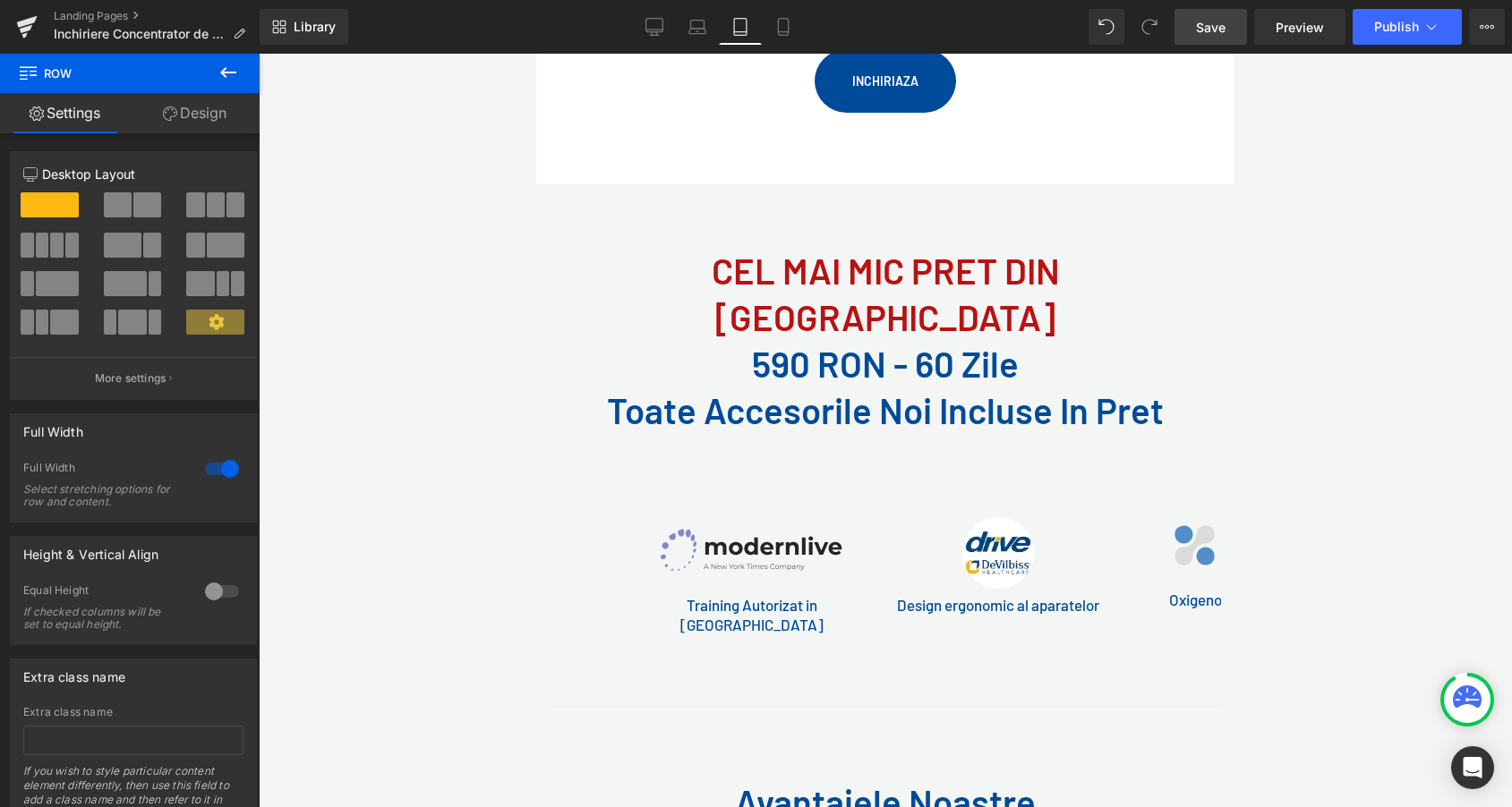
scroll to position [2283, 0]
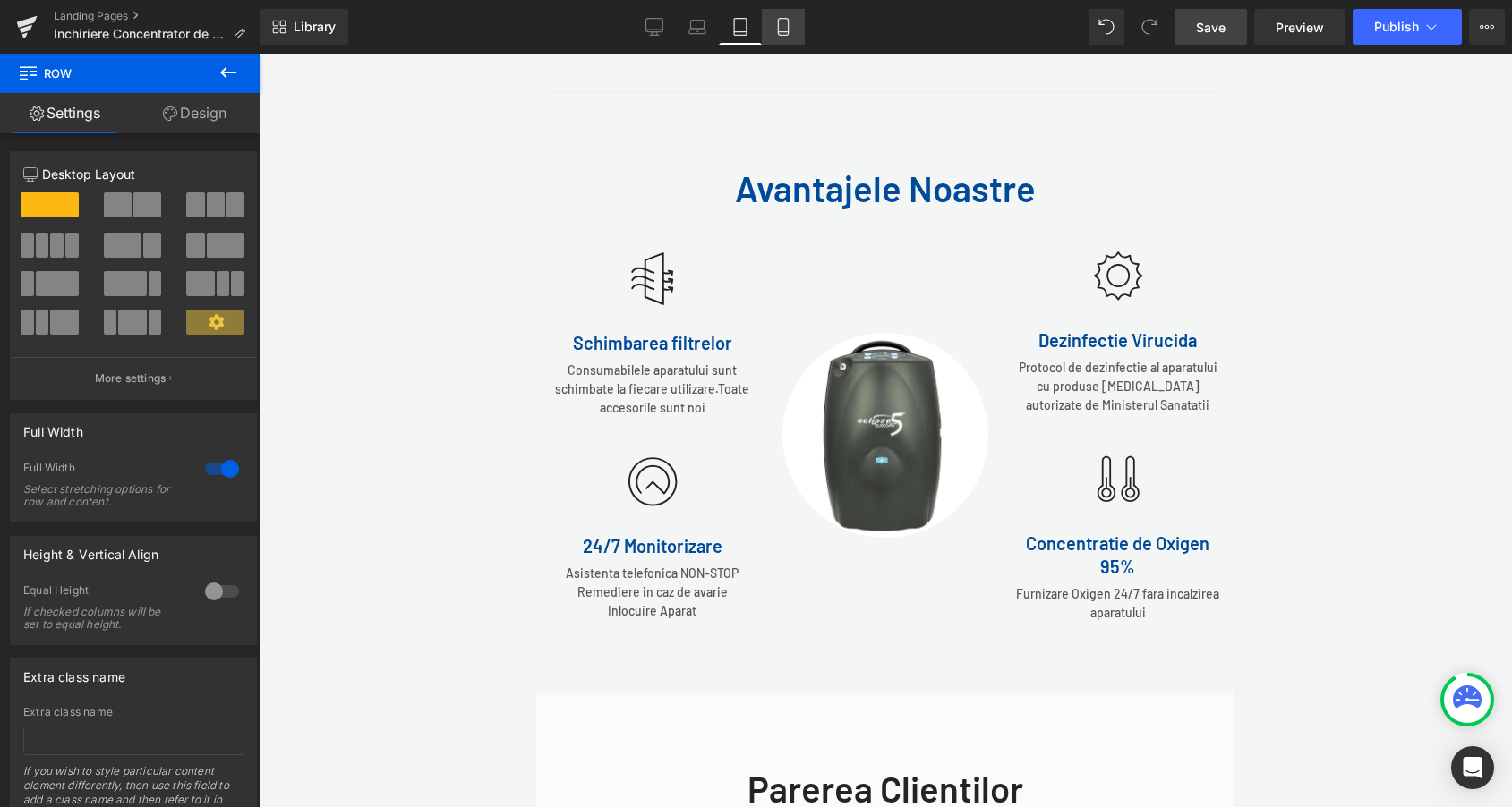
click at [782, 32] on icon at bounding box center [783, 26] width 18 height 18
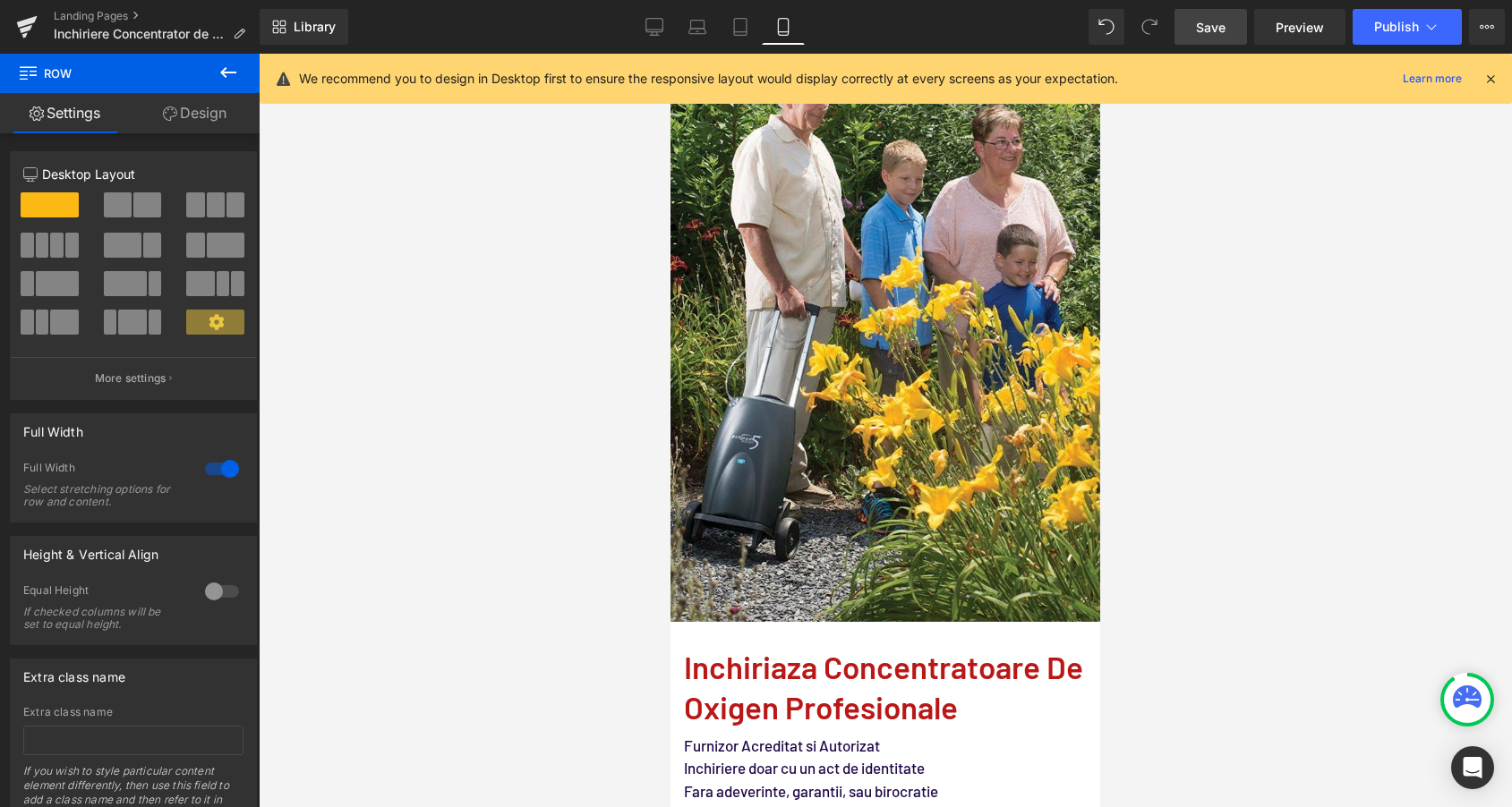
scroll to position [0, 0]
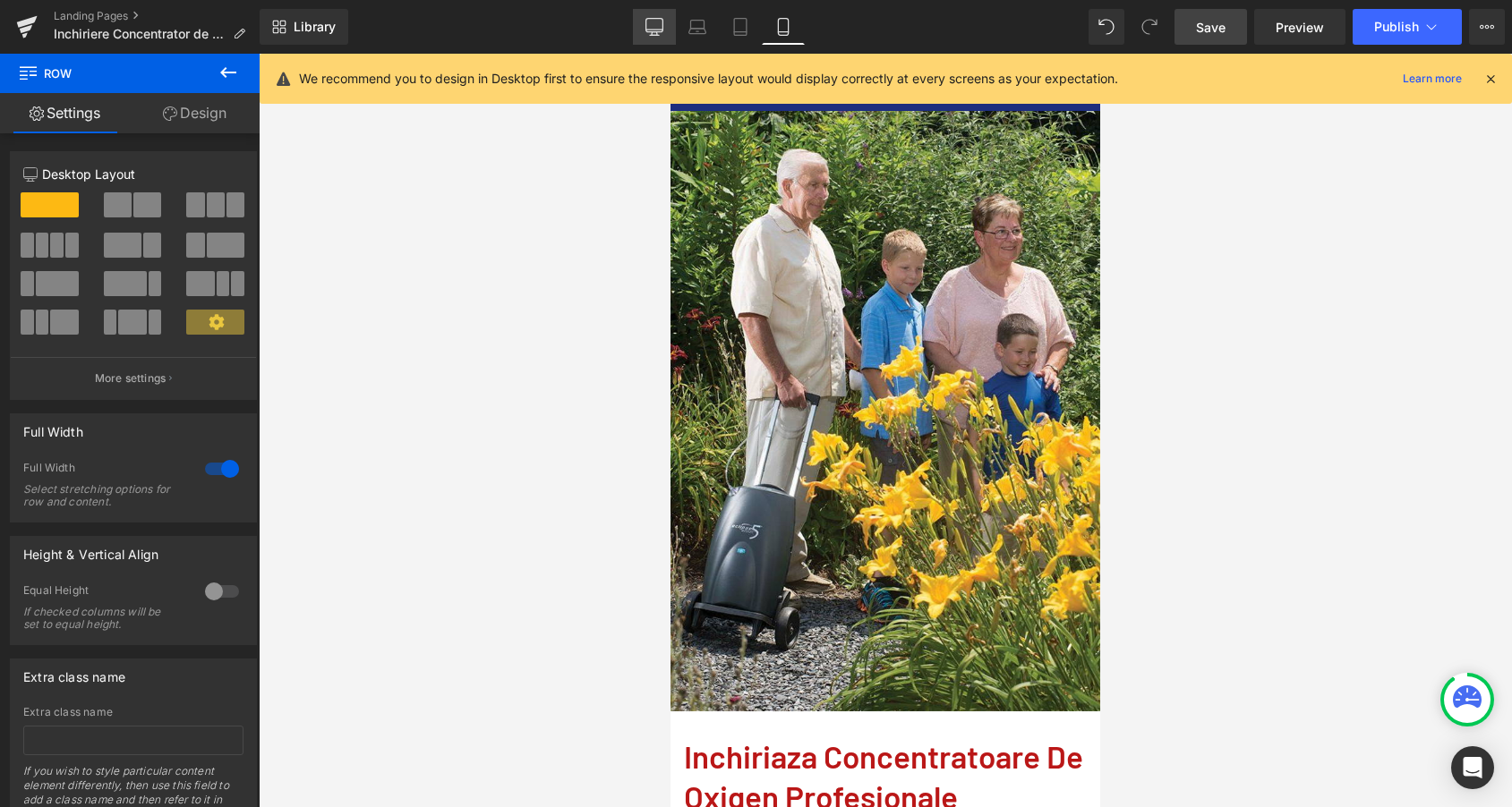
click at [650, 25] on icon at bounding box center [654, 26] width 18 height 18
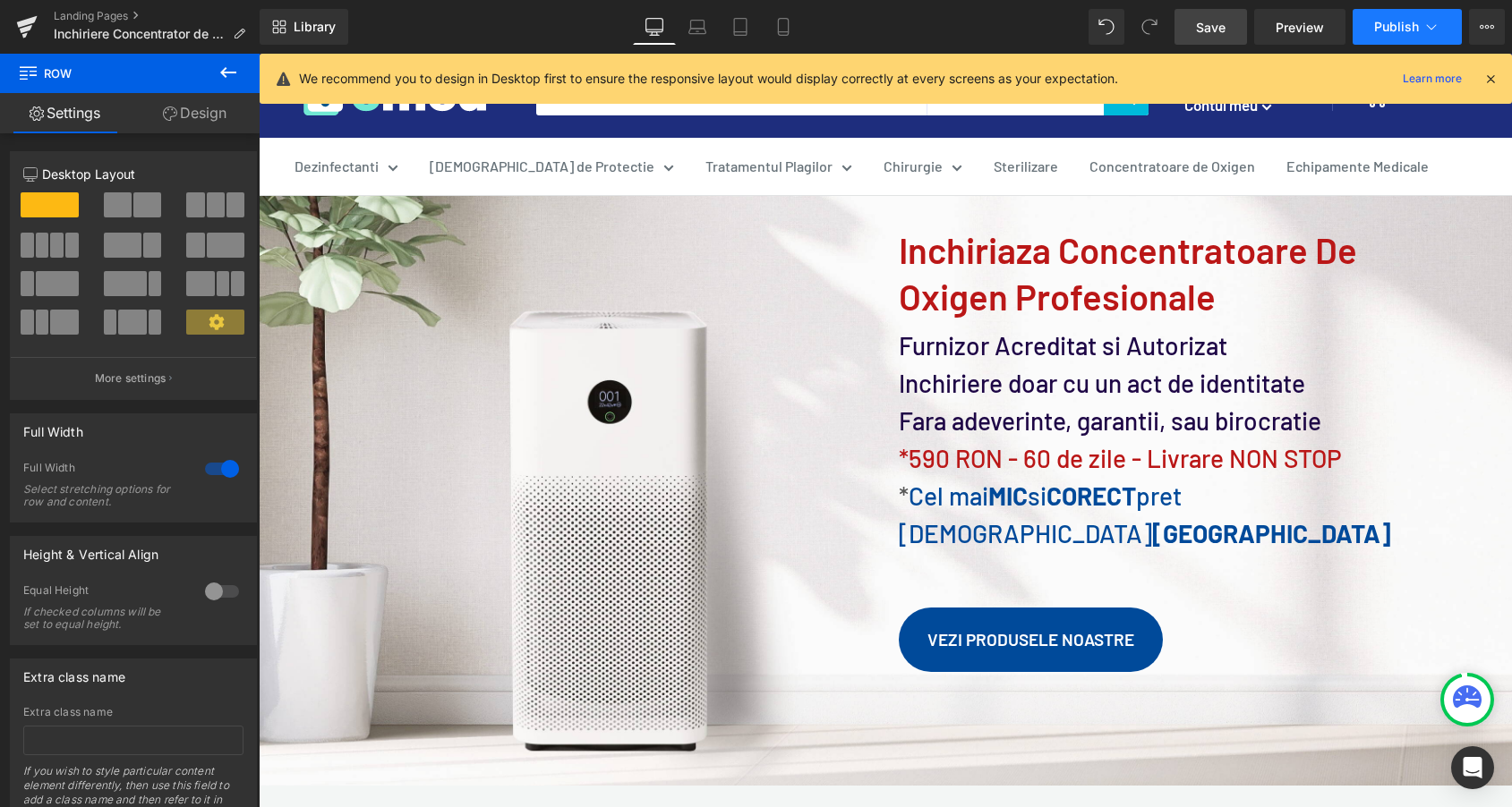
click at [1387, 24] on span "Publish" at bounding box center [1396, 26] width 45 height 15
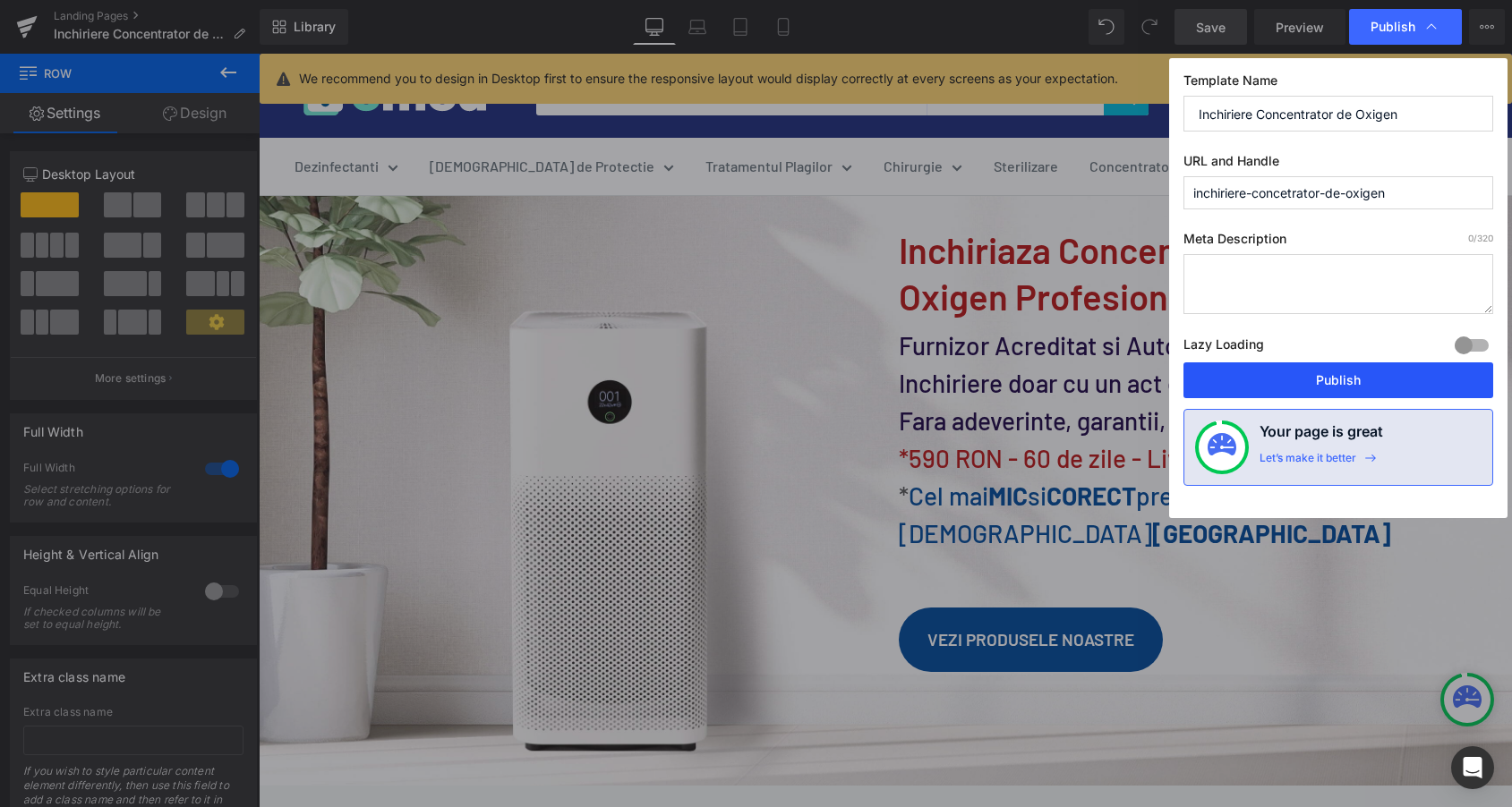
click at [1331, 374] on button "Publish" at bounding box center [1338, 380] width 309 height 36
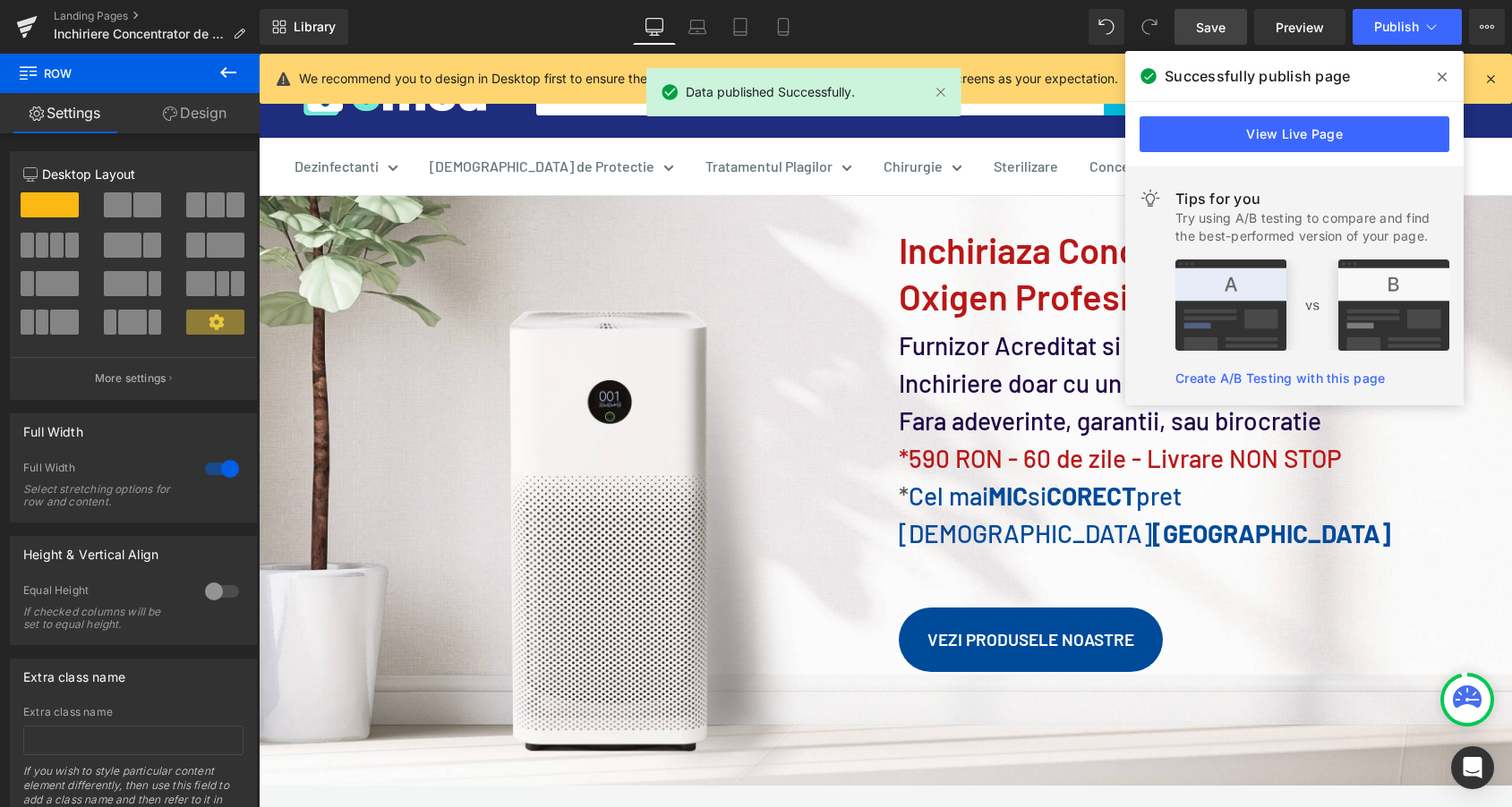
click at [1447, 75] on span at bounding box center [1441, 76] width 28 height 28
